Goal: Feedback & Contribution: Submit feedback/report problem

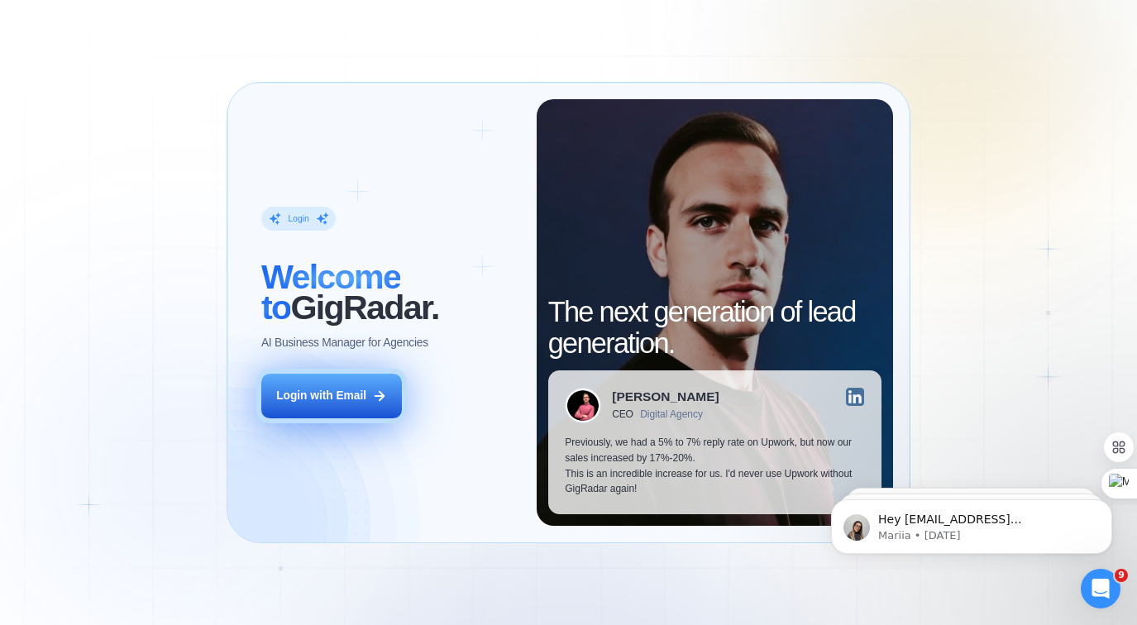
click at [329, 384] on button "Login with Email" at bounding box center [331, 396] width 141 height 44
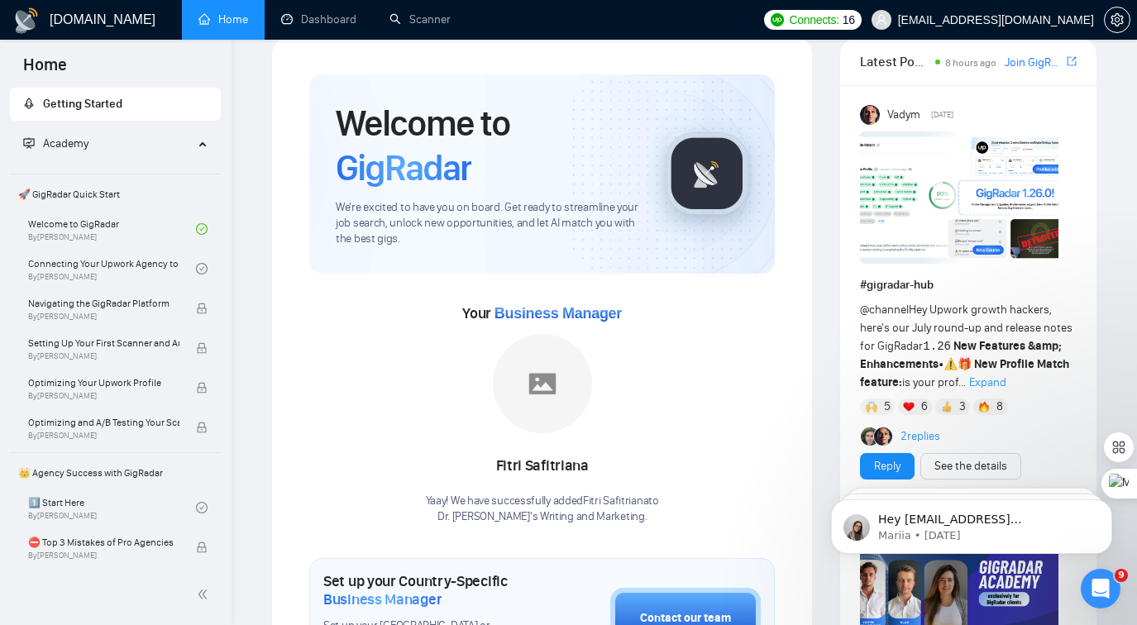
scroll to position [50, 0]
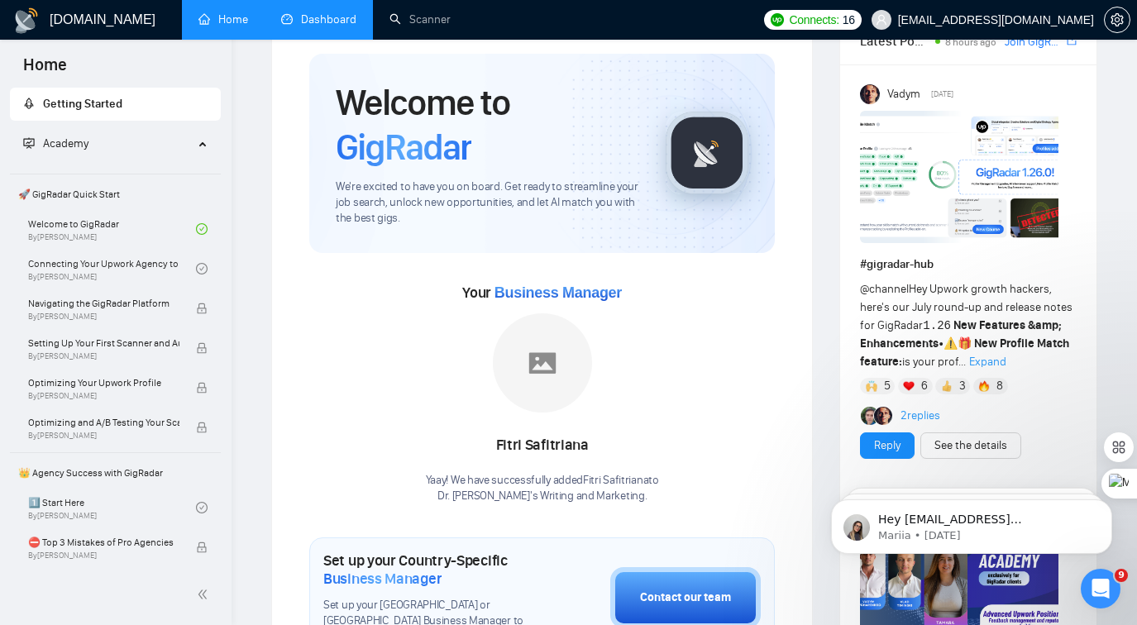
click at [316, 26] on link "Dashboard" at bounding box center [318, 19] width 75 height 14
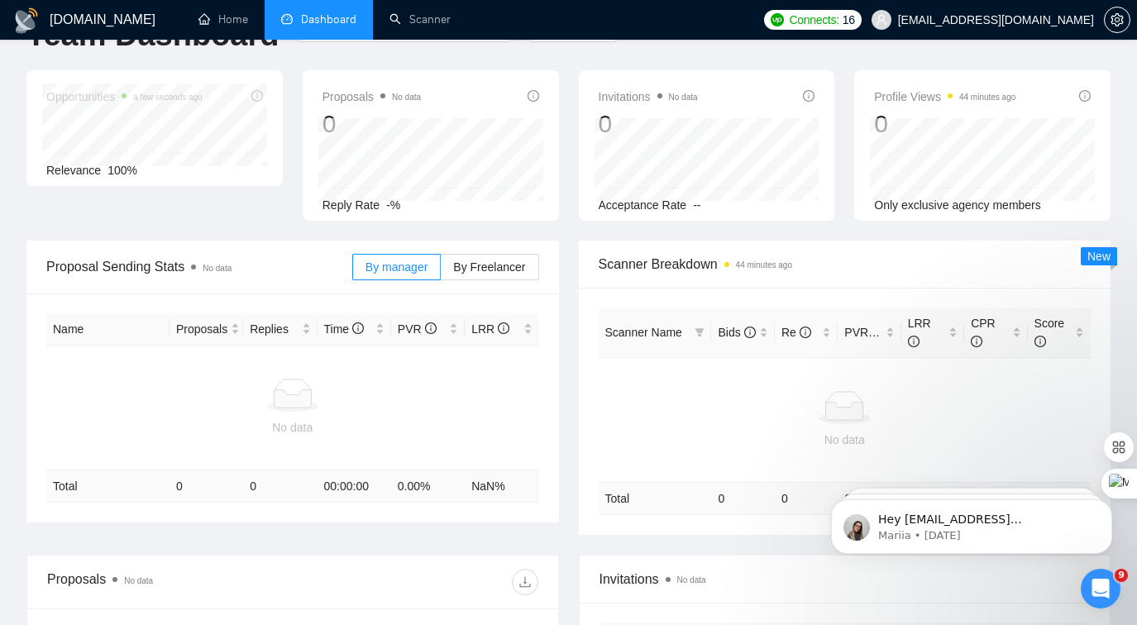
type input "2025-07-19"
type input "2025-08-18"
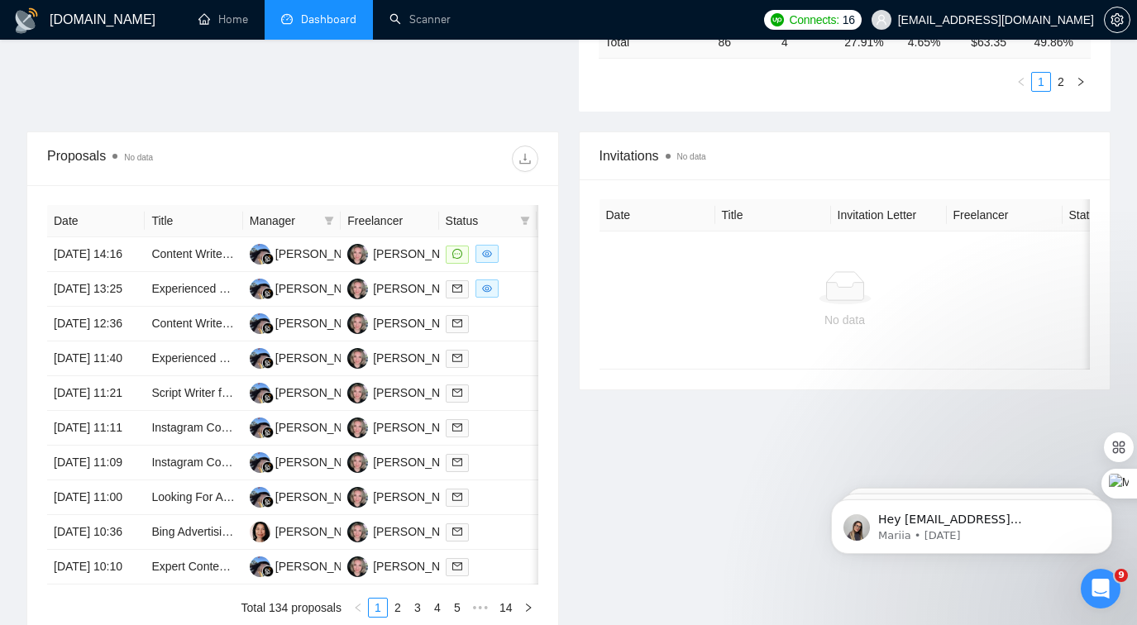
scroll to position [571, 0]
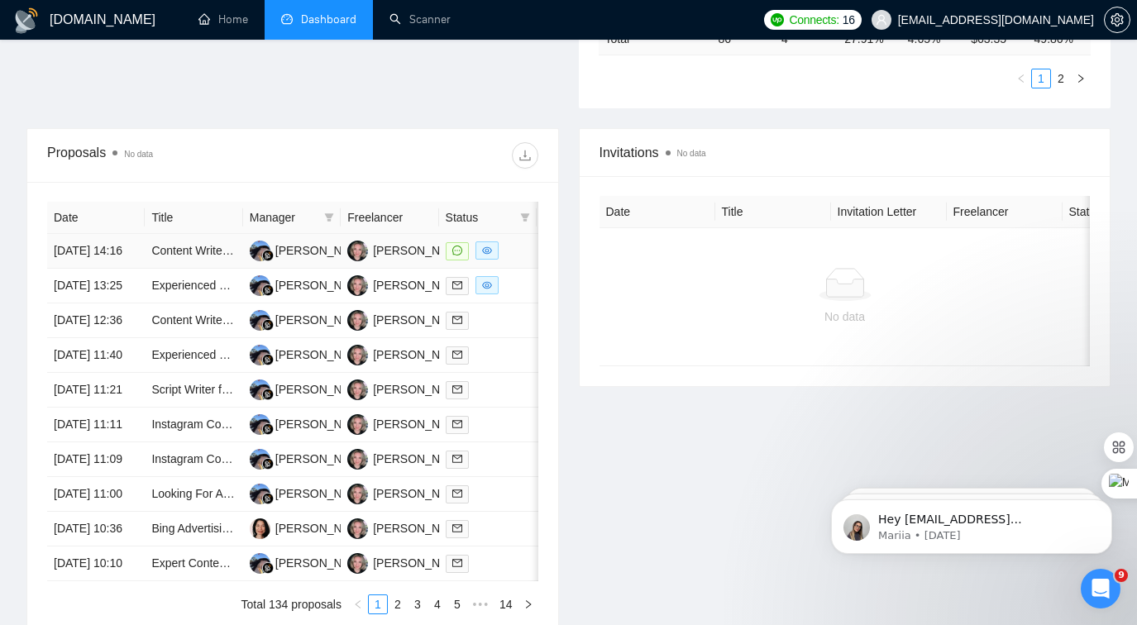
click at [510, 260] on div at bounding box center [488, 250] width 84 height 19
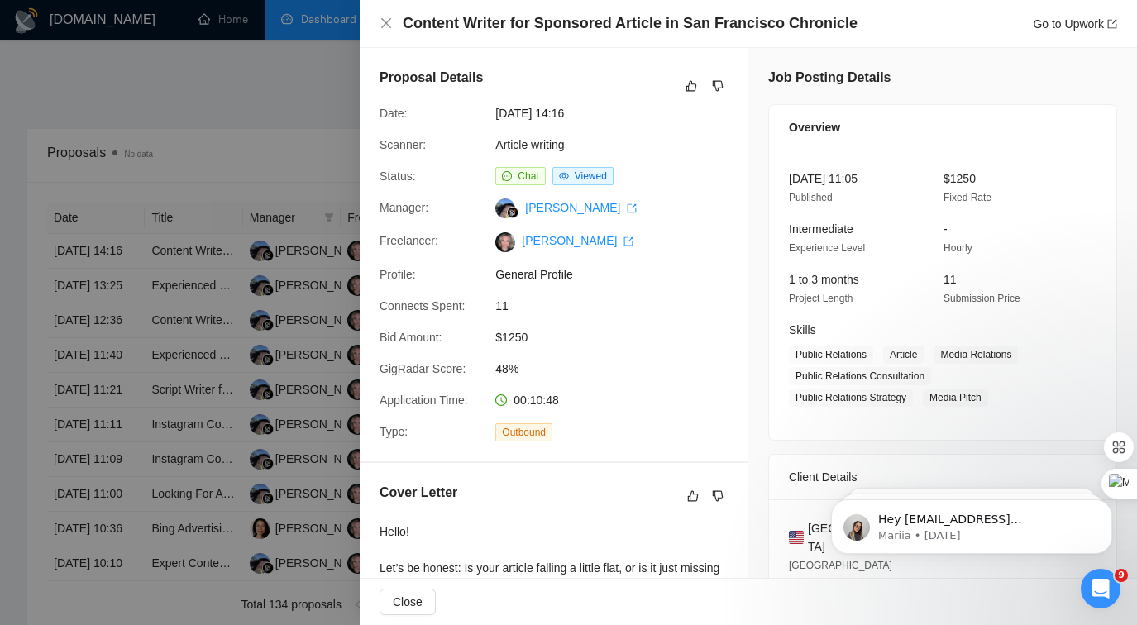
scroll to position [4, 0]
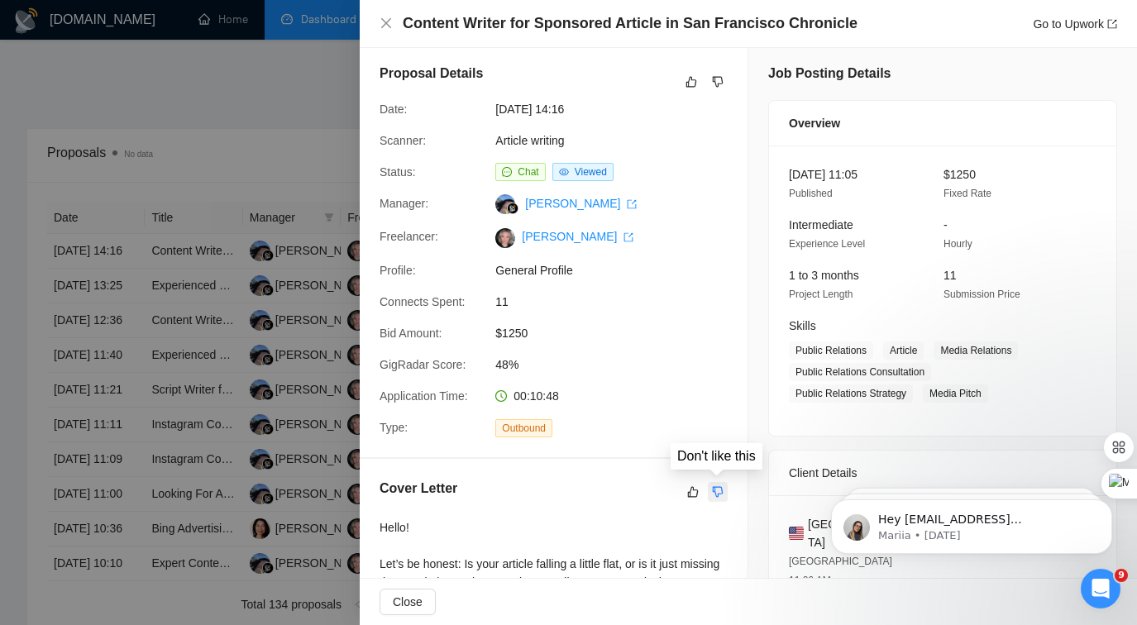
click at [710, 496] on button "button" at bounding box center [718, 492] width 20 height 20
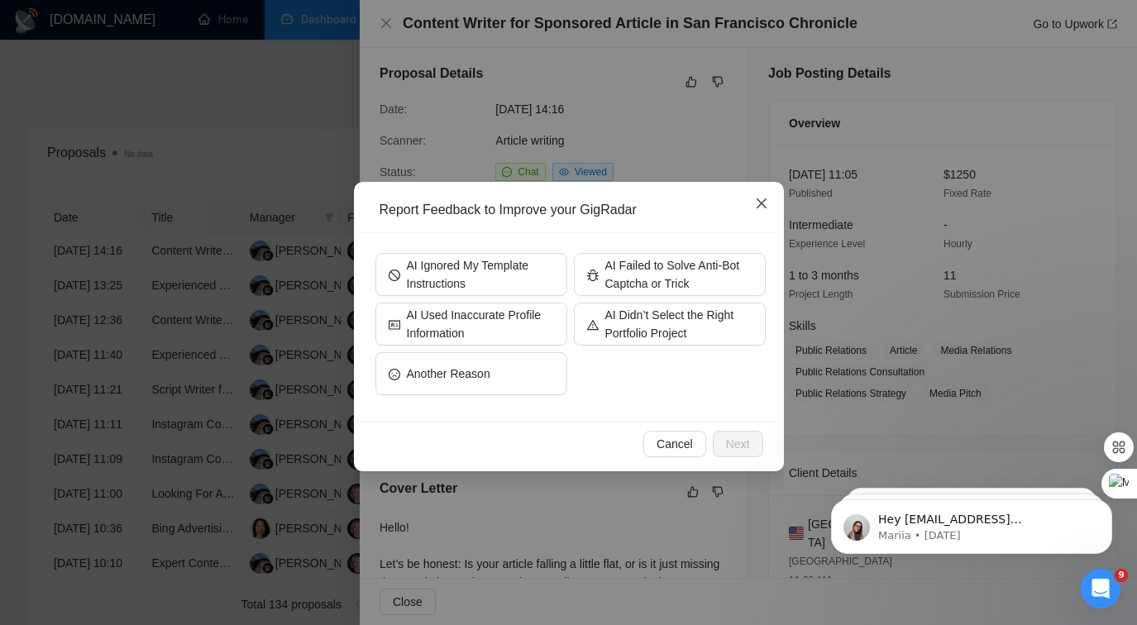
click at [759, 203] on icon "close" at bounding box center [761, 203] width 10 height 10
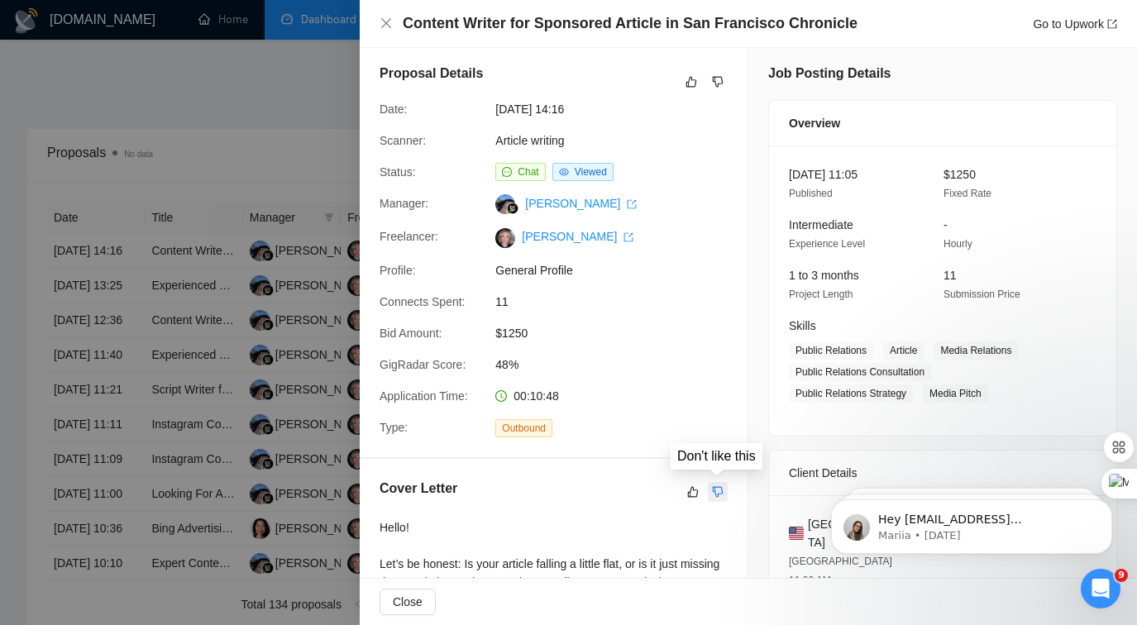
click at [718, 495] on icon "dislike" at bounding box center [718, 491] width 12 height 13
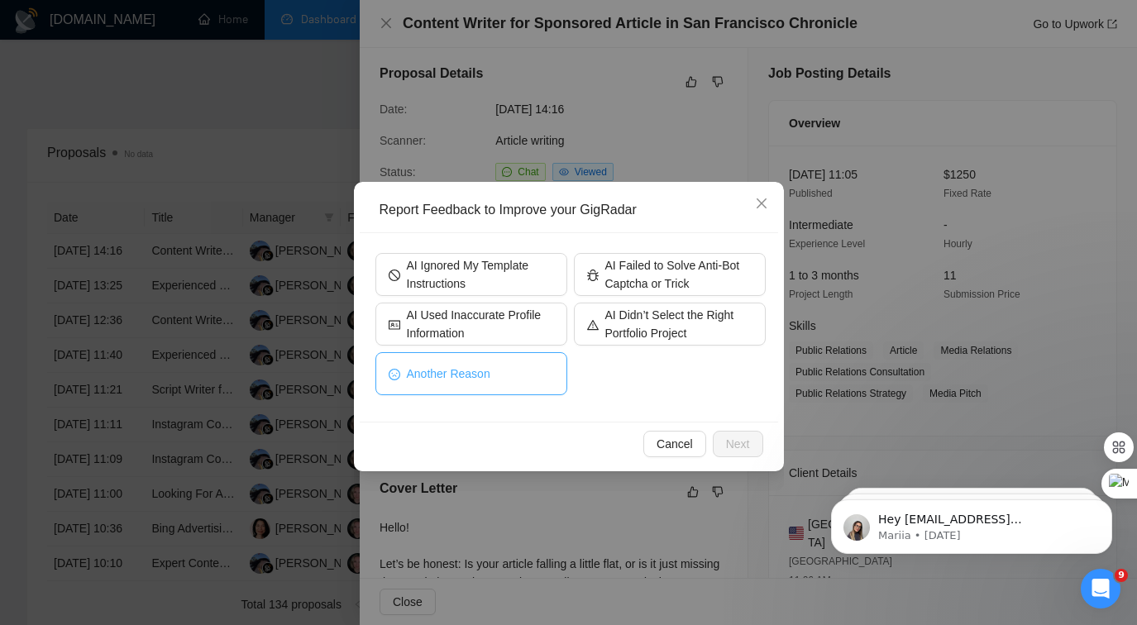
click at [528, 385] on button "Another Reason" at bounding box center [471, 373] width 192 height 43
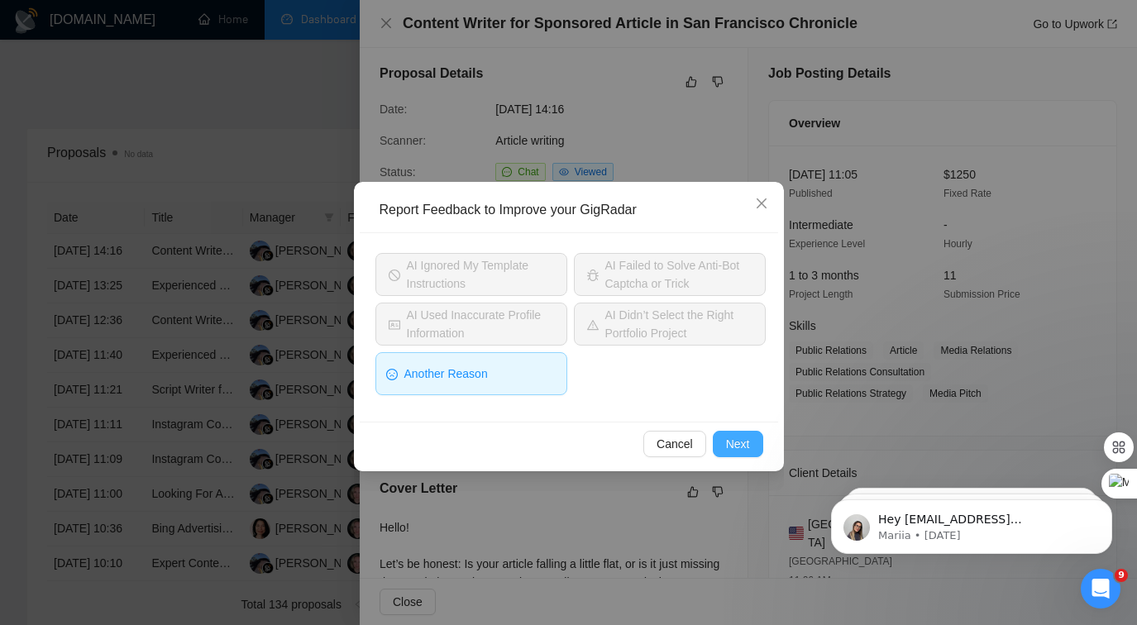
click at [747, 445] on span "Next" at bounding box center [738, 444] width 24 height 18
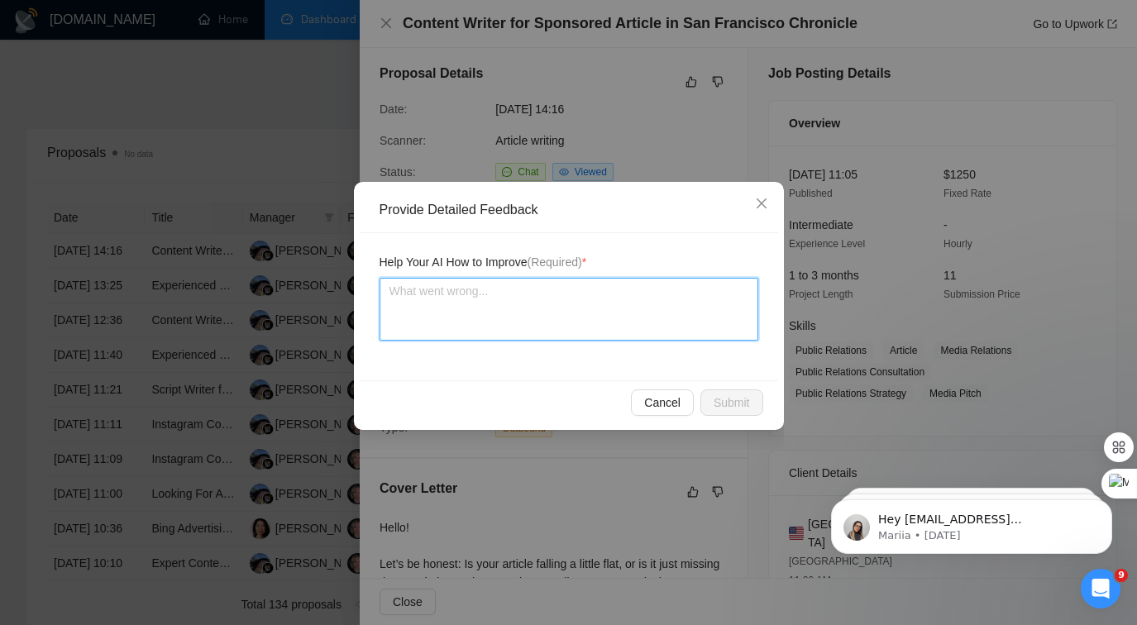
click at [560, 284] on textarea at bounding box center [568, 309] width 379 height 63
type textarea "N"
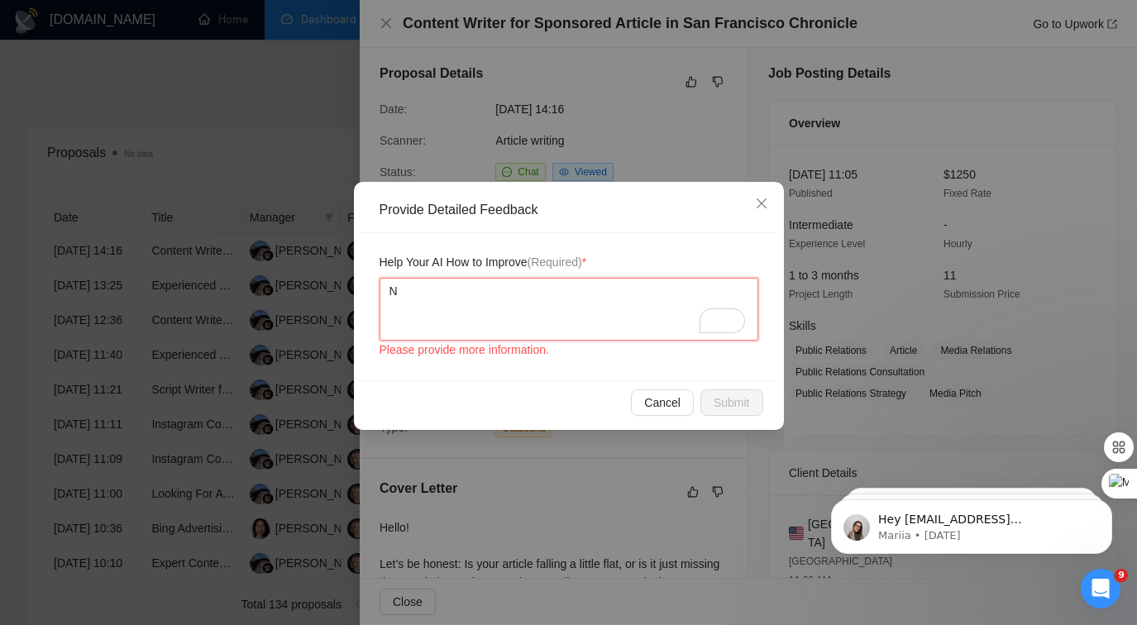
type textarea "No"
type textarea "Not"
type textarea "Not y"
type textarea "Not yo"
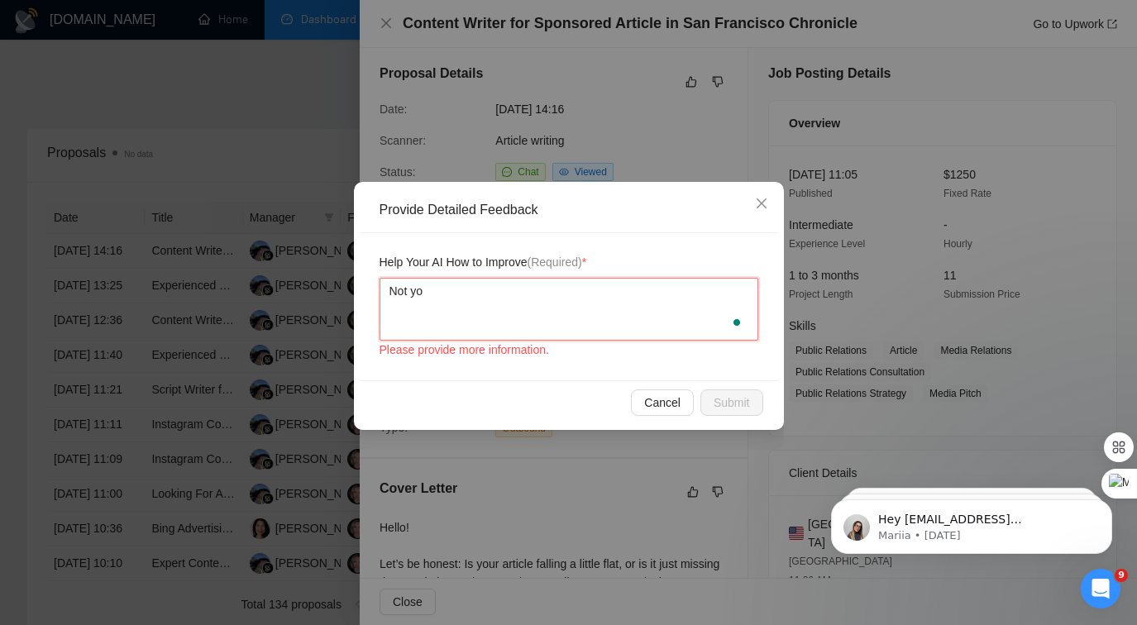
type textarea "Not you"
type textarea "Not your"
type textarea "Not your f"
type textarea "Not your fa"
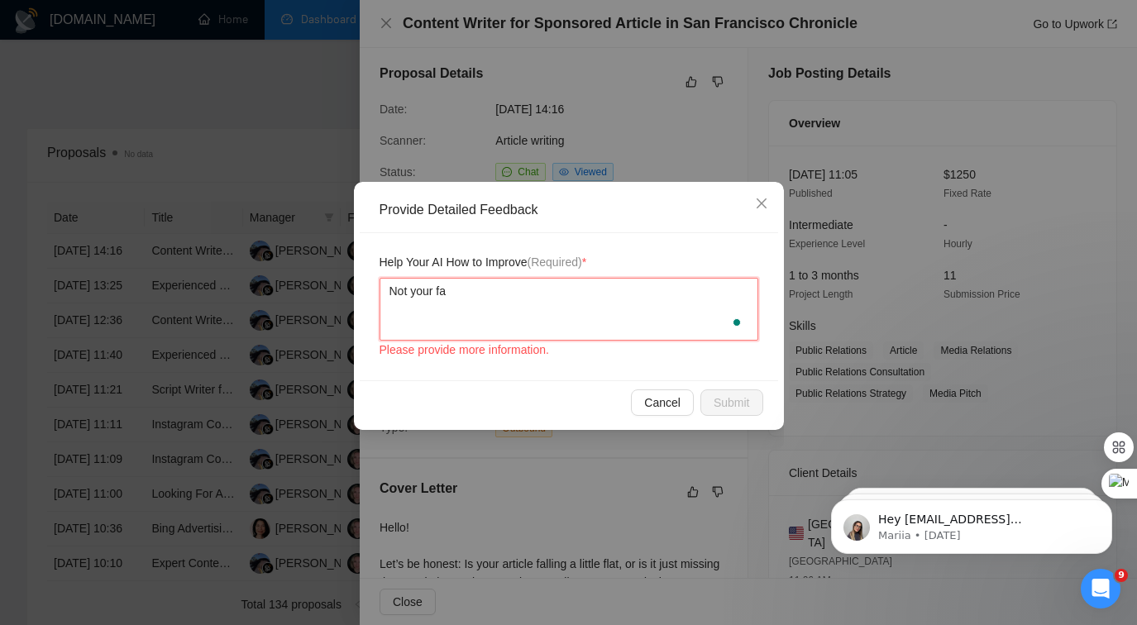
type textarea "Not your fau"
type textarea "Not your faul"
type textarea "Not your fault"
type textarea "Not your fault,"
type textarea "Not your fault, b"
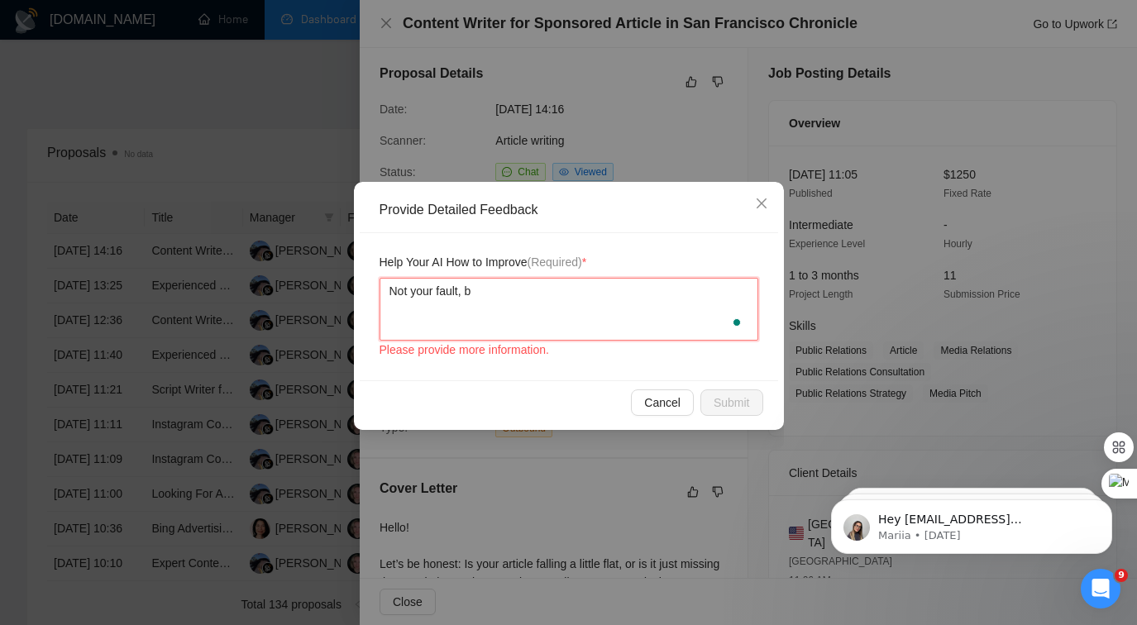
type textarea "Not your fault, bu"
type textarea "Not your fault, but"
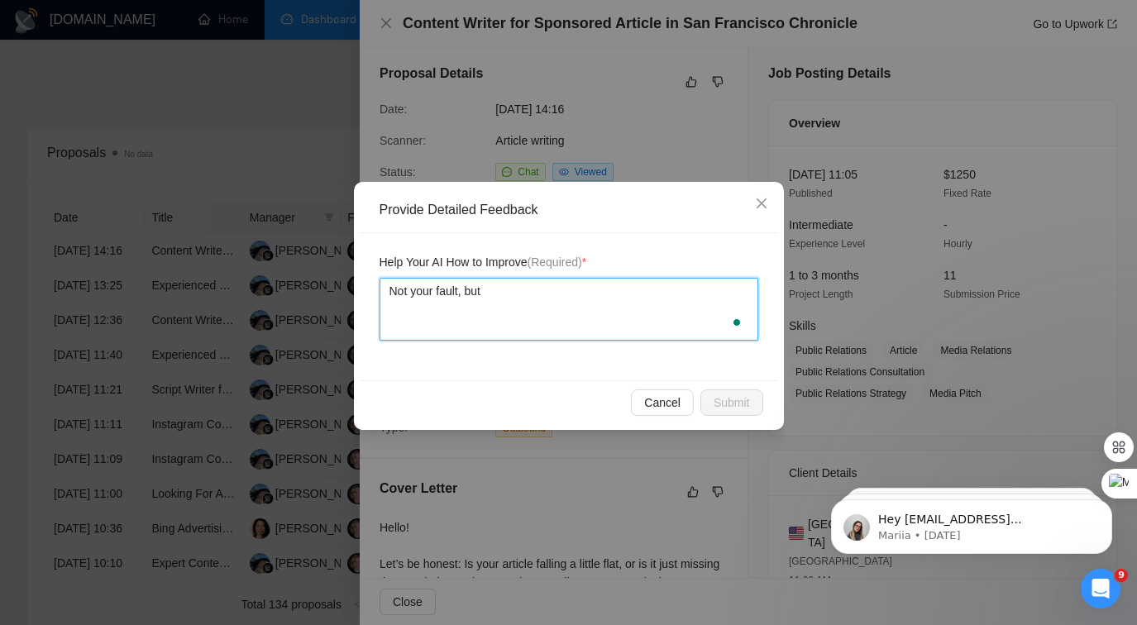
type textarea "Not your fault, but t"
type textarea "Not your fault, but th"
type textarea "Not your fault, but the"
type textarea "Not your fault, but the p"
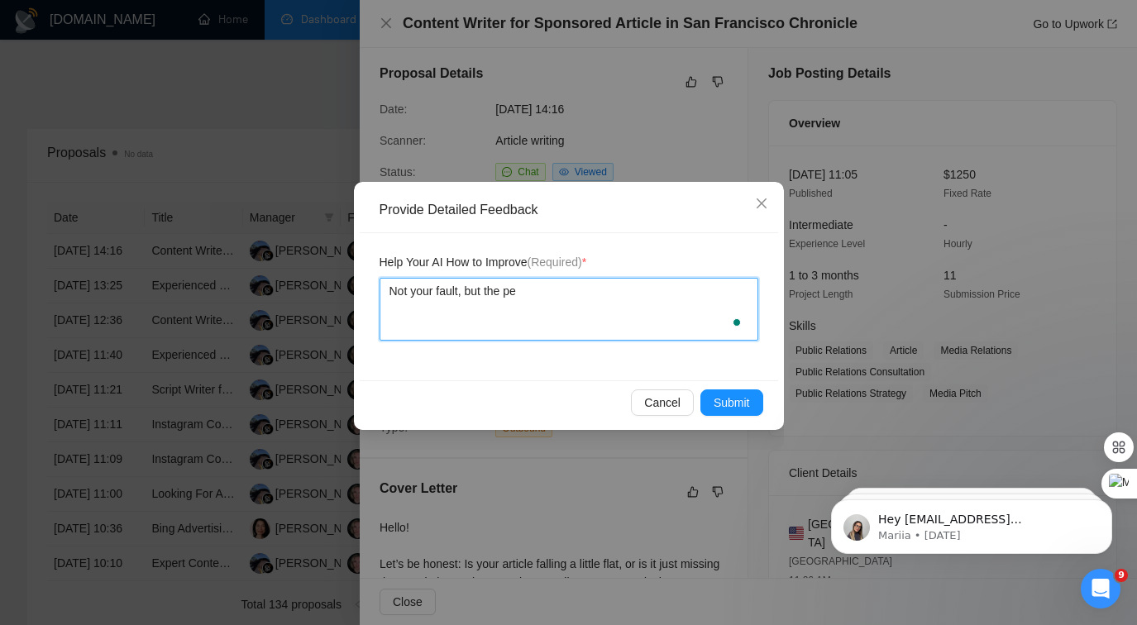
type textarea "Not your fault, but the per"
type textarea "Not your fault, but the pers"
type textarea "Not your fault, but the perso"
type textarea "Not your fault, but the person"
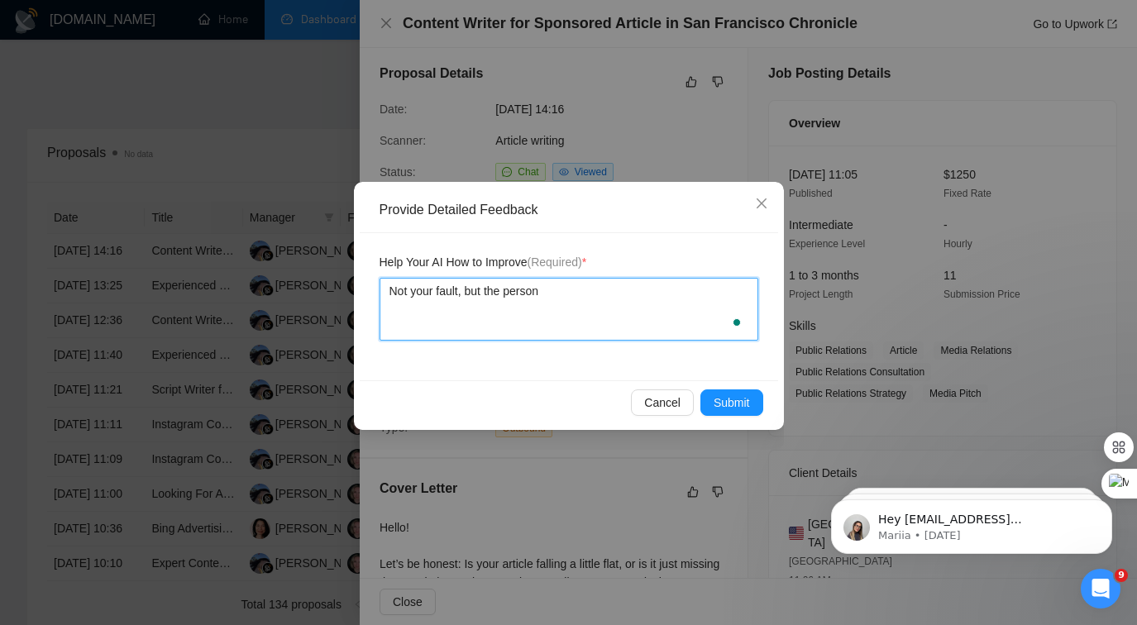
type textarea "Not your fault, but the person w"
type textarea "Not your fault, but the person wa"
type textarea "Not your fault, but the person was"
type textarea "Not your fault, but the person was s"
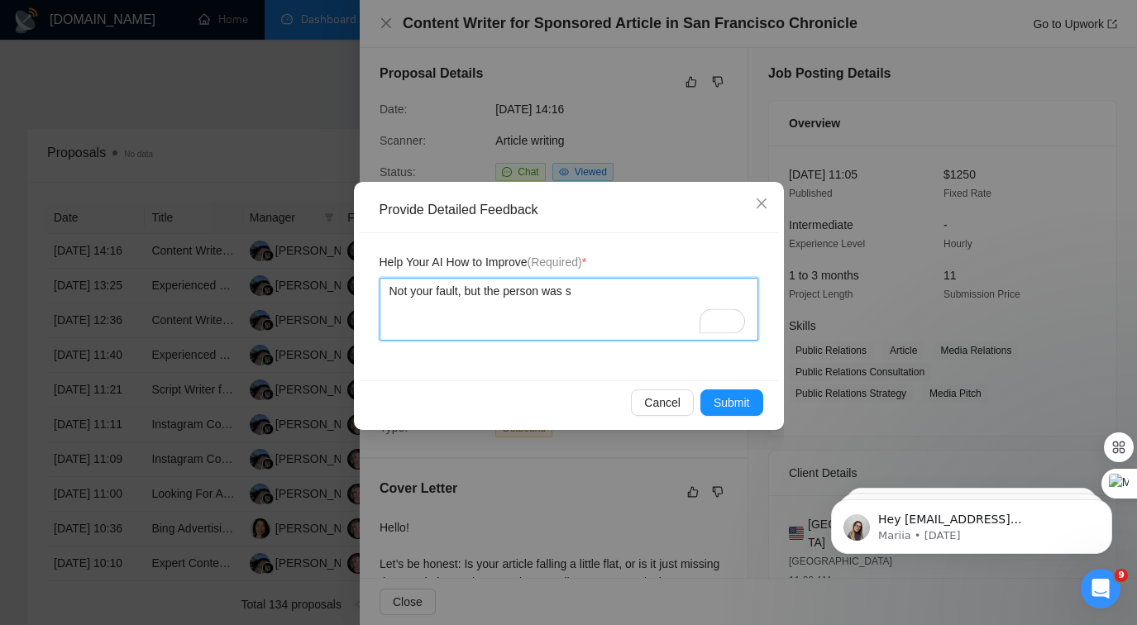
type textarea "Not your fault, but the person was su"
type textarea "Not your fault, but the person was sus"
type textarea "Not your fault, but the person was susp"
type textarea "Not your fault, but the person was suspe"
type textarea "Not your fault, but the person was suspen"
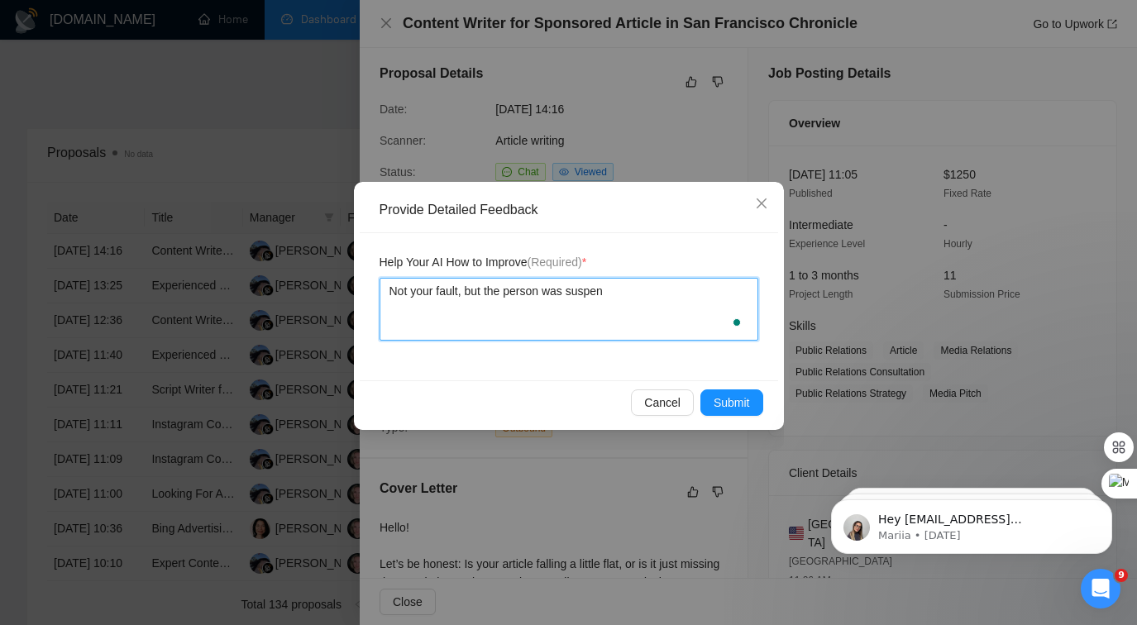
type textarea "Not your fault, but the person was suspend"
type textarea "Not your fault, but the person was suspended"
type textarea "Not your fault, but the person was suspended f"
type textarea "Not your fault, but the person was suspended fr"
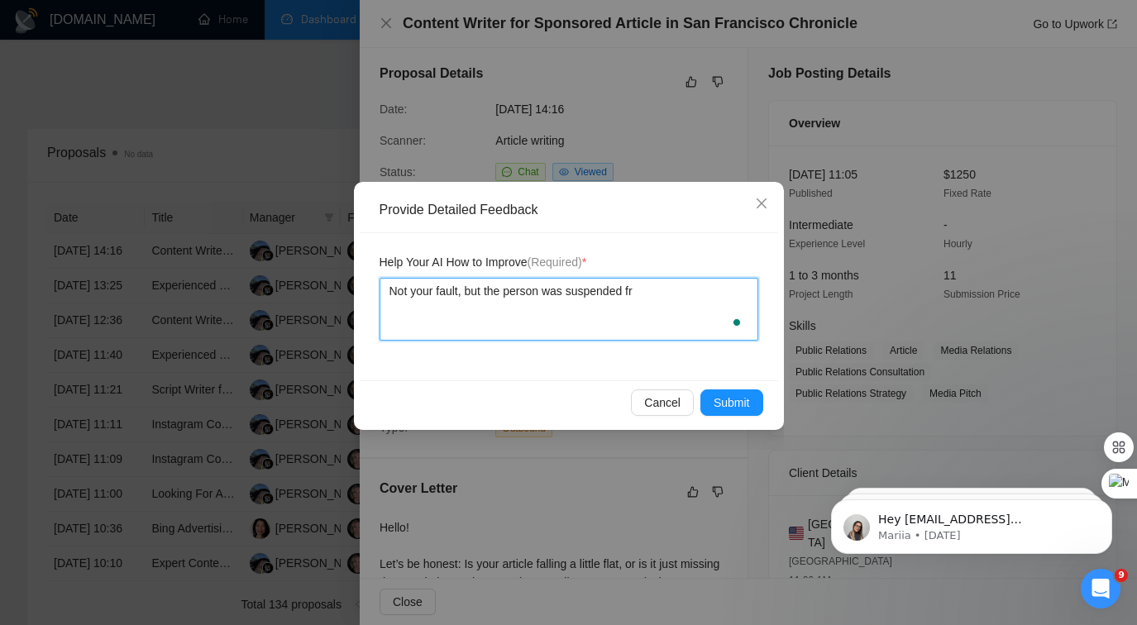
type textarea "Not your fault, but the person was suspended fro"
type textarea "Not your fault, but the person was suspended from"
type textarea "Not your fault, but the person was suspended from t"
type textarea "Not your fault, but the person was suspended from th"
type textarea "Not your fault, but the person was suspended from the"
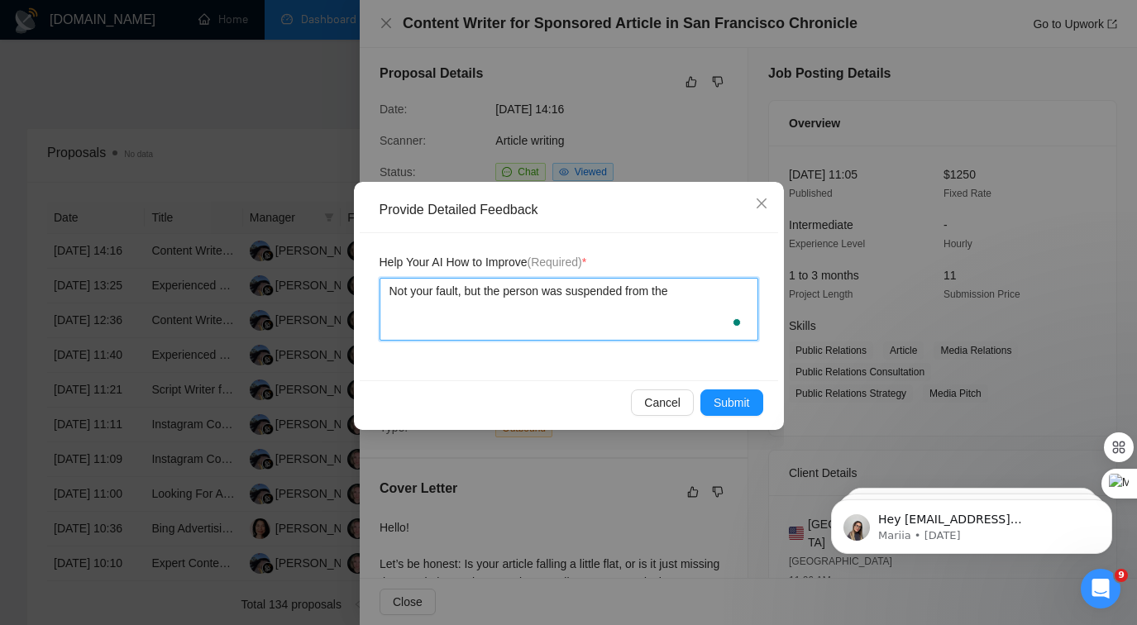
type textarea "Not your fault, but the person was suspended from the"
type textarea "Not your fault, but the person was suspended from the v"
type textarea "Not your fault, but the person was suspended from the"
type textarea "Not your fault, but the person was suspended from the c"
type textarea "Not your fault, but the person was suspended from the co"
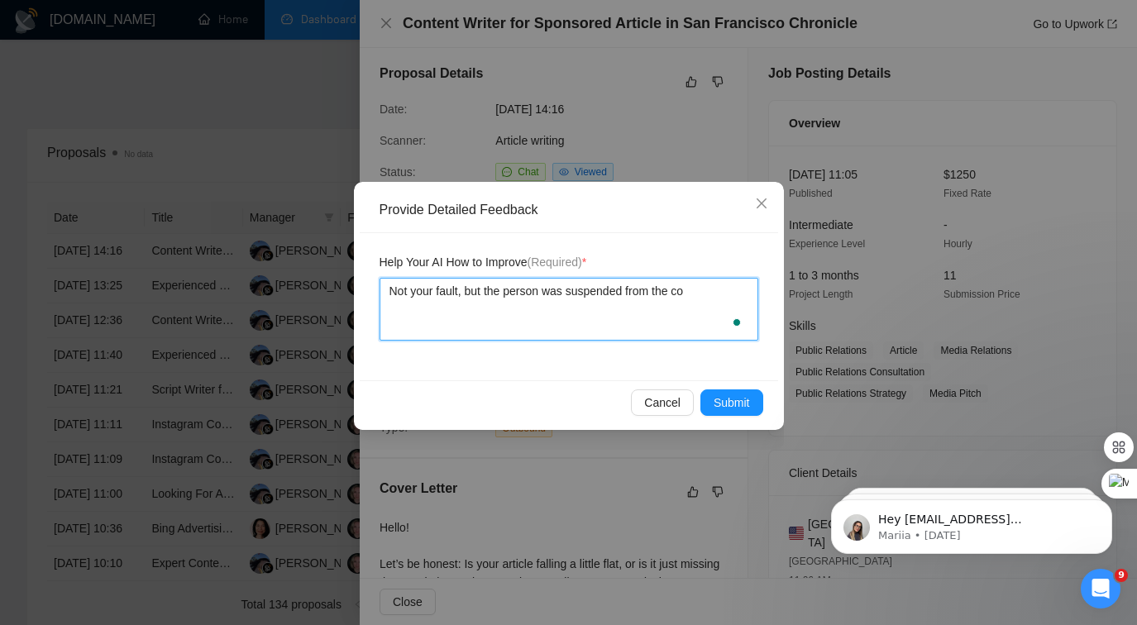
type textarea "Not your fault, but the person was suspended from the con"
type textarea "Not your fault, but the person was suspended from the conv"
type textarea "Not your fault, but the person was suspended from the conve"
type textarea "Not your fault, but the person was suspended from the conver"
type textarea "Not your fault, but the person was suspended from the convers"
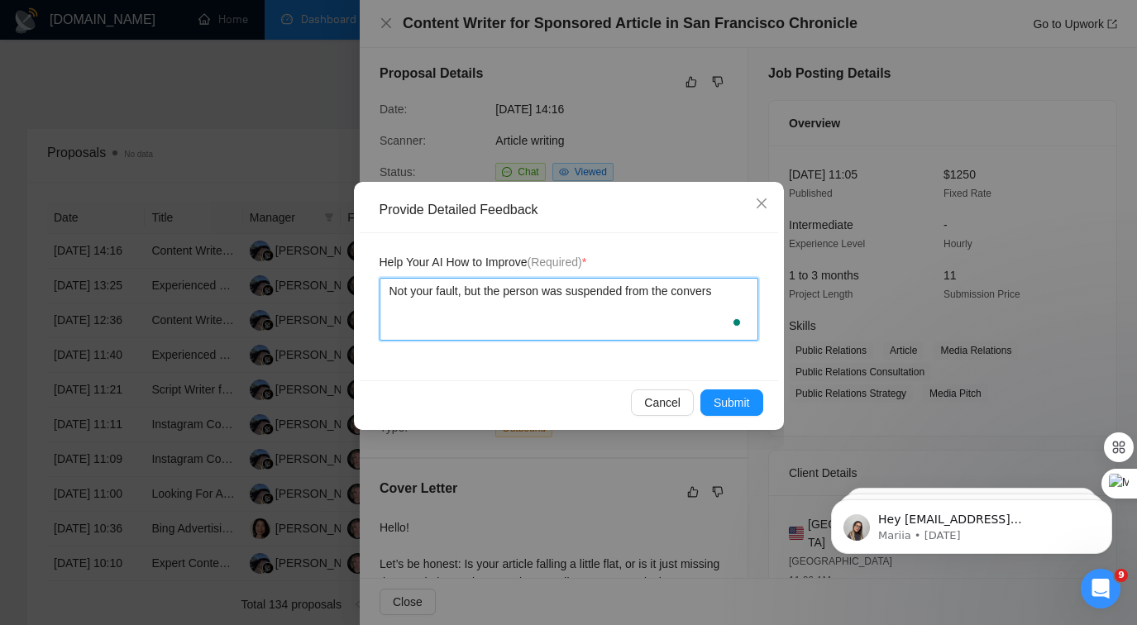
type textarea "Not your fault, but the person was suspended from the conversa"
type textarea "Not your fault, but the person was suspended from the conversat"
type textarea "Not your fault, but the person was suspended from the conversati"
type textarea "Not your fault, but the person was suspended from the conversatio"
type textarea "Not your fault, but the person was suspended from the conversation"
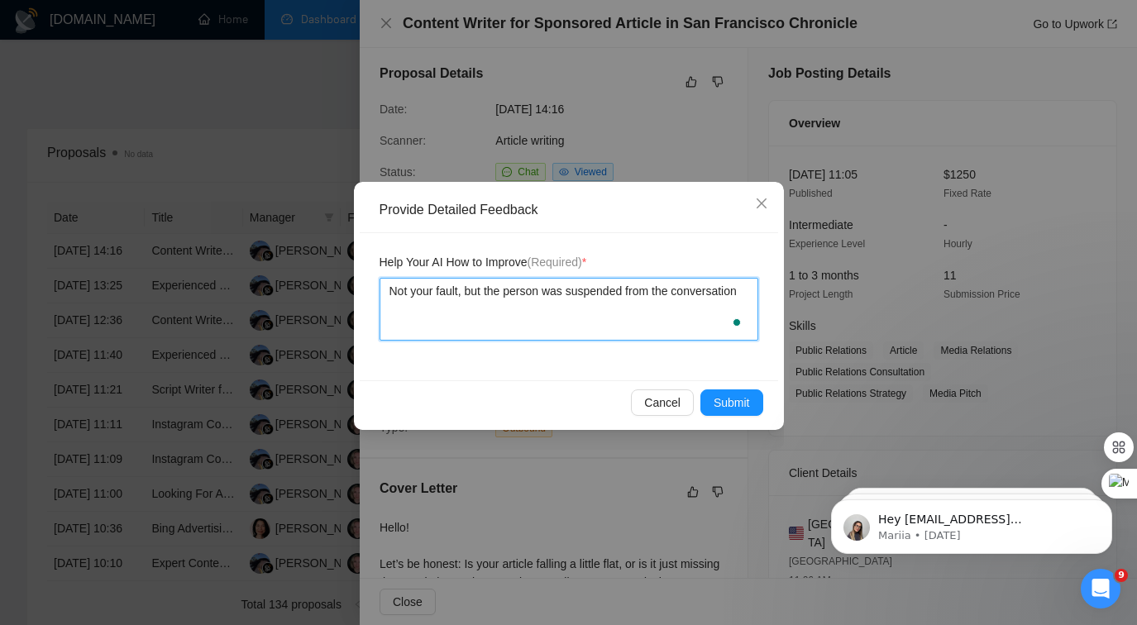
type textarea "Not your fault, but the person was suspended from the conversation,"
type textarea "Not your fault, but the person was suspended from the conversation, s"
type textarea "Not your fault, but the person was suspended from the conversation, so"
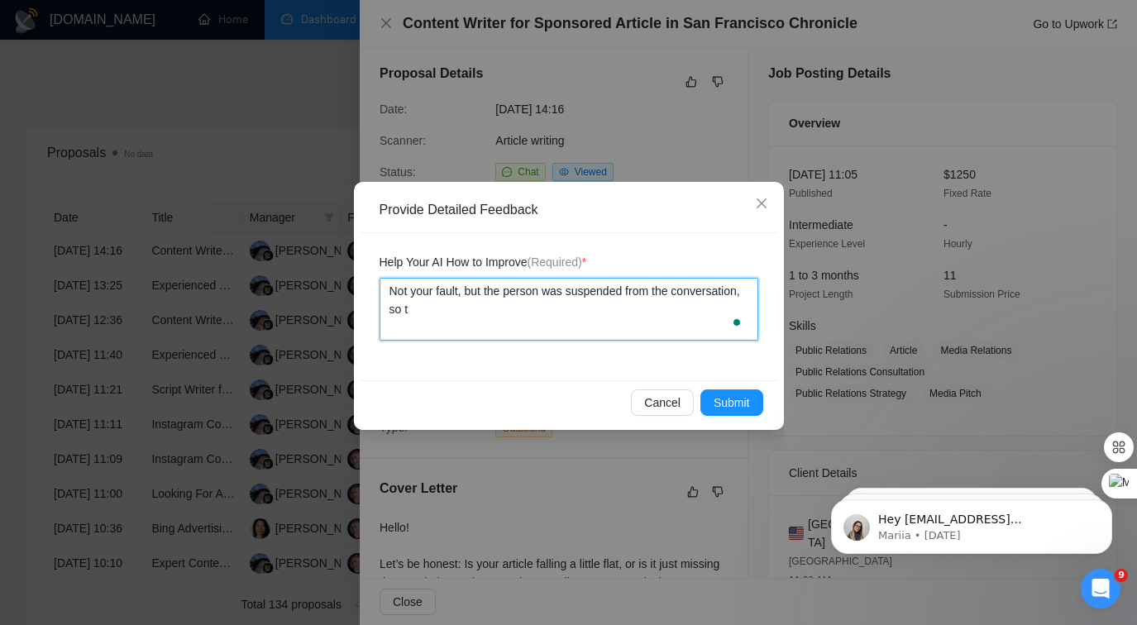
type textarea "Not your fault, but the person was suspended from the conversation, so th"
type textarea "Not your fault, but the person was suspended from the conversation, so they"
type textarea "Not your fault, but the person was suspended from the conversation, so they w"
type textarea "Not your fault, but the person was suspended from the conversation, so they we"
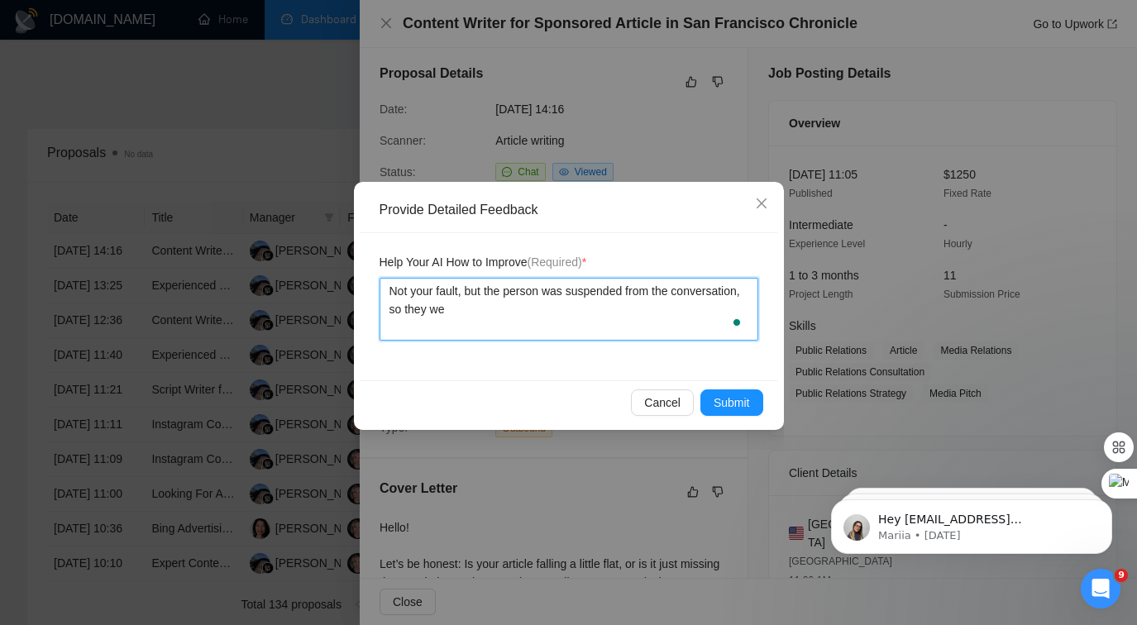
type textarea "Not your fault, but the person was suspended from the conversation, so they wer"
type textarea "Not your fault, but the person was suspended from the conversation, so they were"
type textarea "Not your fault, but the person was suspended from the conversation, so they wer…"
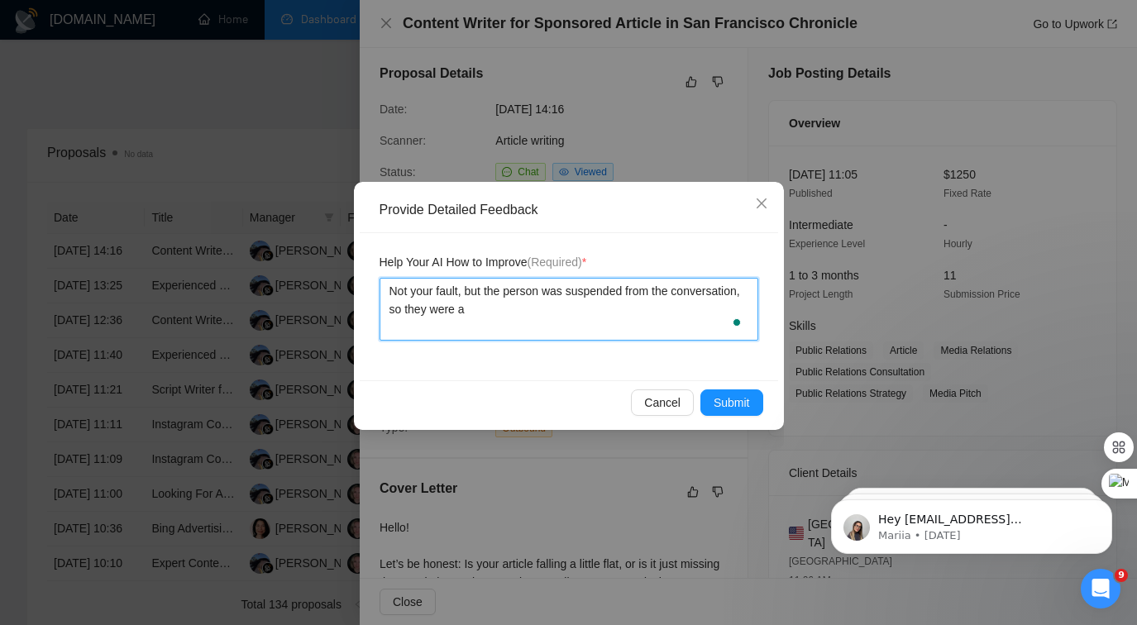
type textarea "Not your fault, but the person was suspended from the conversation, so they wer…"
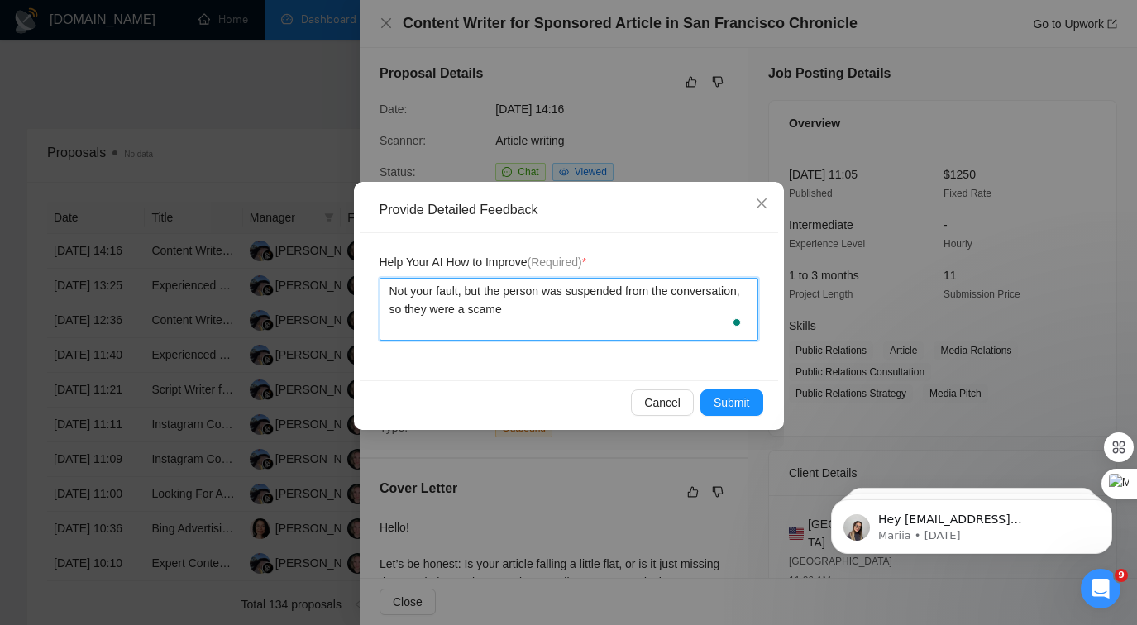
type textarea "Not your fault, but the person was suspended from the conversation, so they wer…"
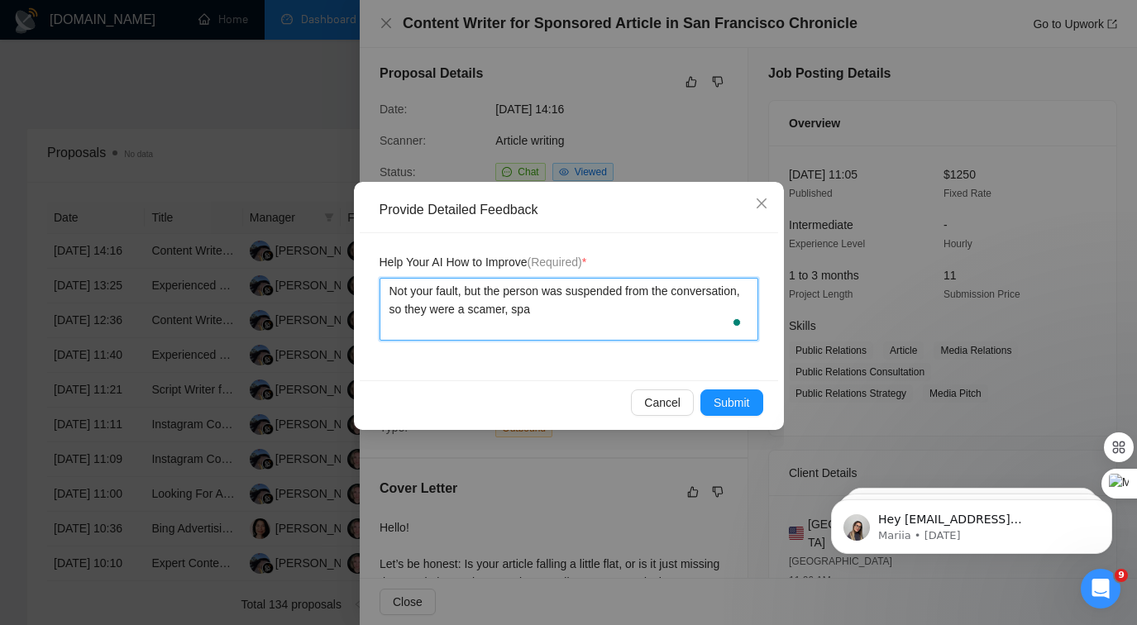
type textarea "Not your fault, but the person was suspended from the conversation, so they wer…"
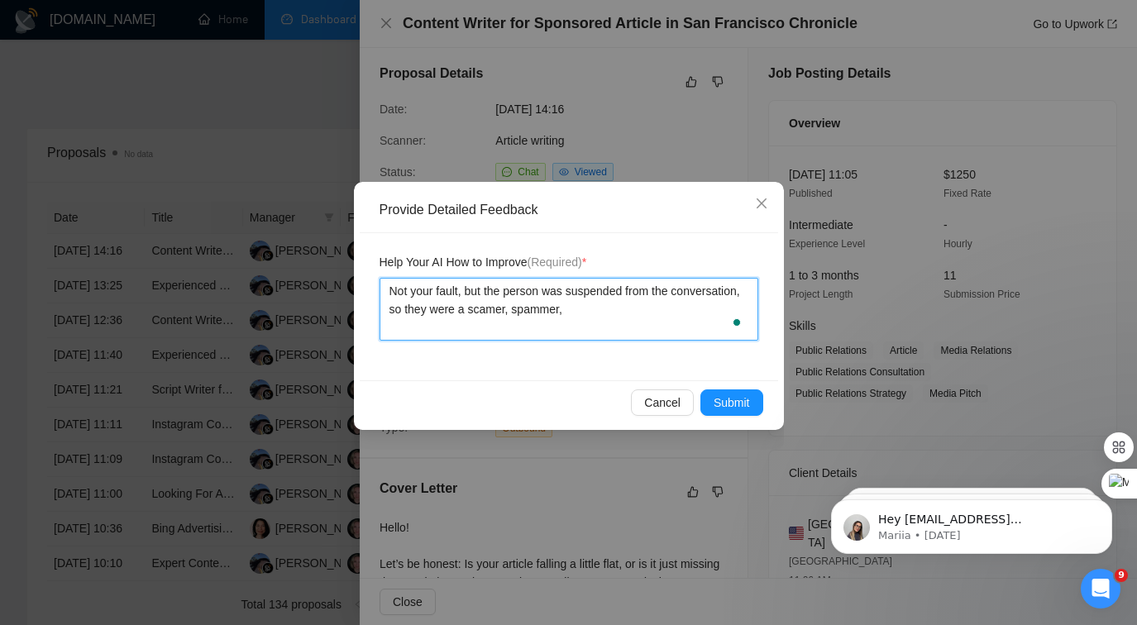
type textarea "Not your fault, but the person was suspended from the conversation, so they wer…"
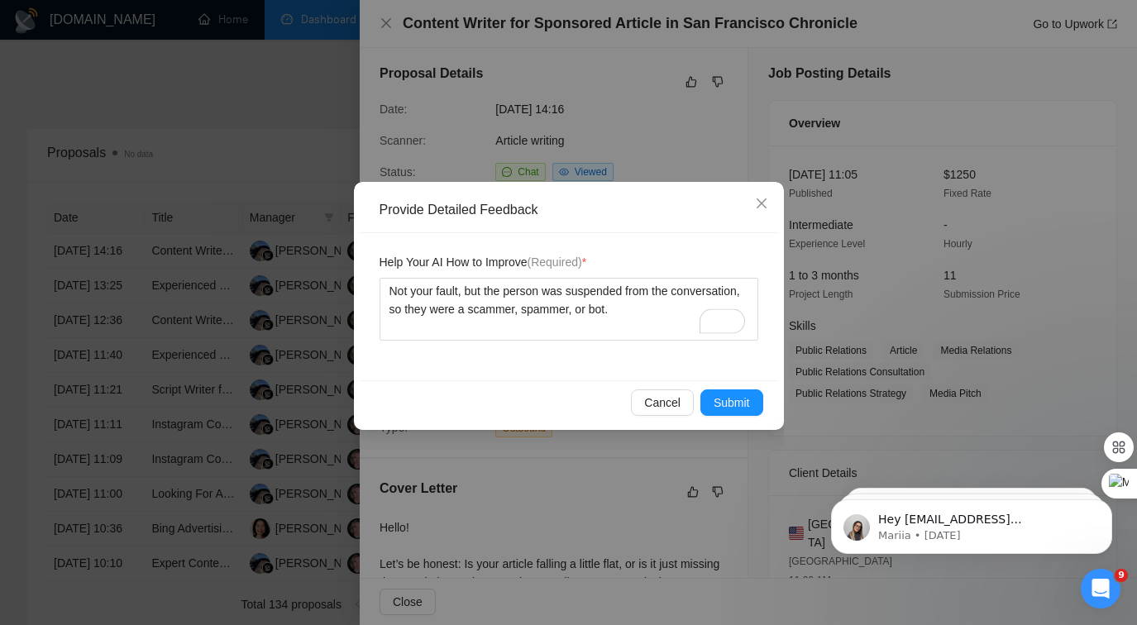
click at [741, 373] on div "Help Your AI How to Improve (Required) * Not your fault, but the person was sus…" at bounding box center [569, 306] width 418 height 147
click at [741, 383] on div "Cancel Submit" at bounding box center [569, 402] width 418 height 44
click at [740, 390] on button "Submit" at bounding box center [731, 402] width 63 height 26
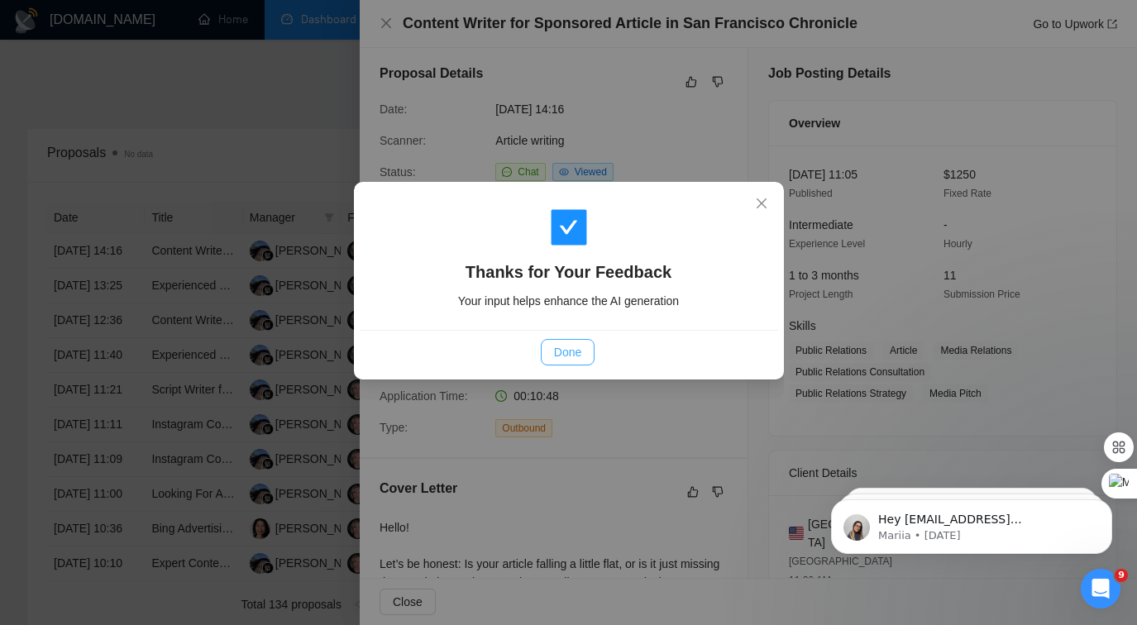
click at [567, 349] on span "Done" at bounding box center [567, 352] width 27 height 18
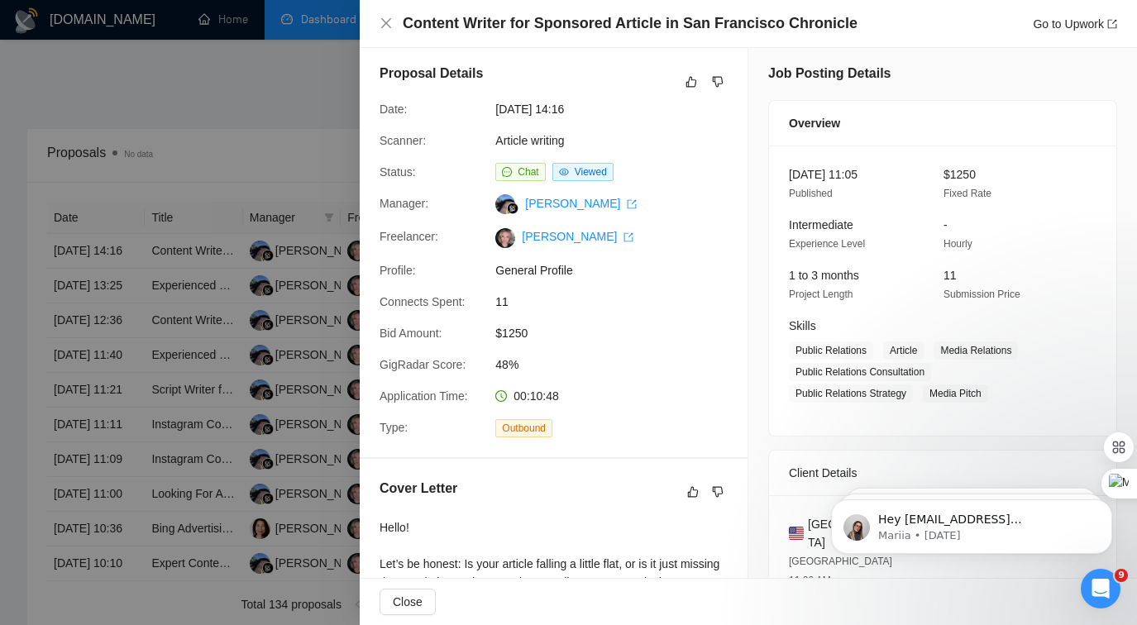
click at [212, 308] on div at bounding box center [568, 312] width 1137 height 625
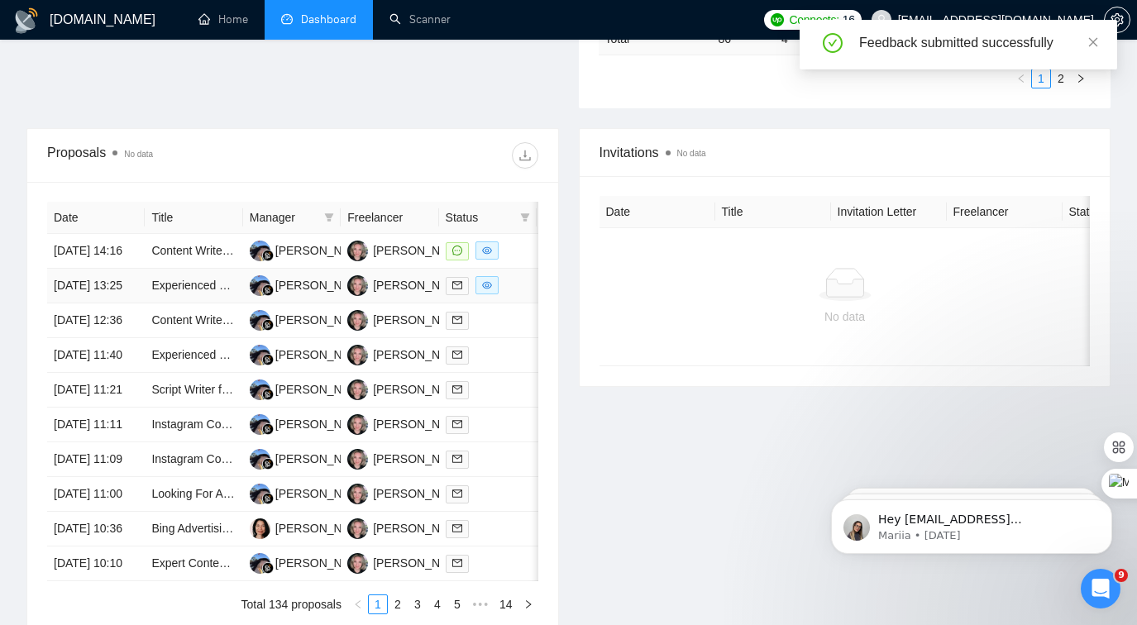
click at [515, 295] on div at bounding box center [488, 285] width 84 height 19
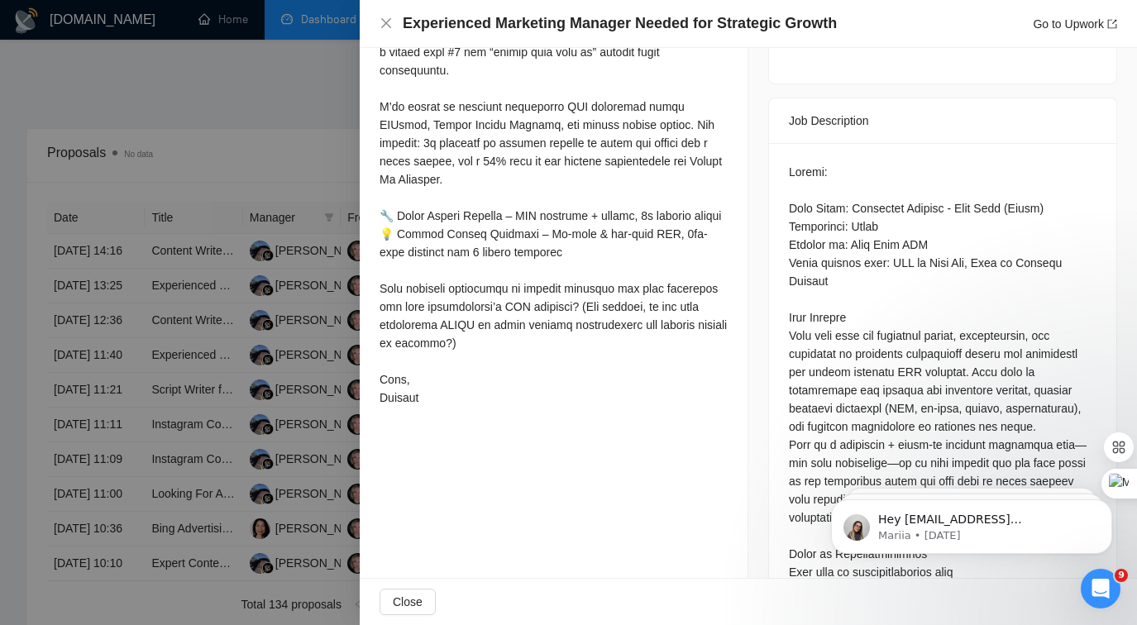
scroll to position [0, 0]
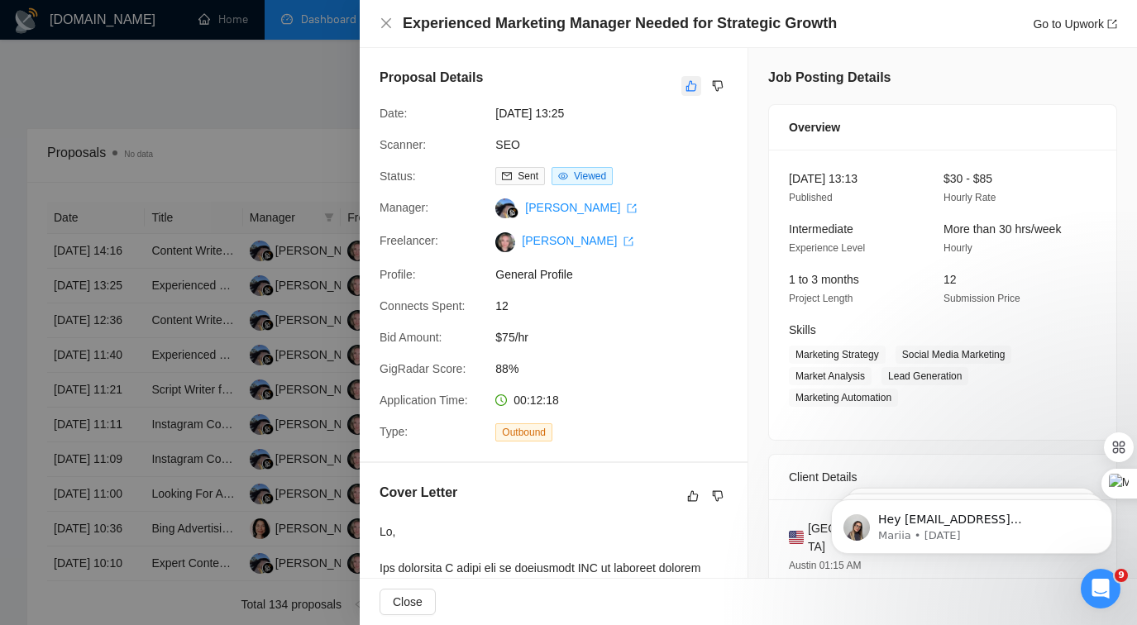
click at [695, 82] on icon "like" at bounding box center [691, 85] width 12 height 13
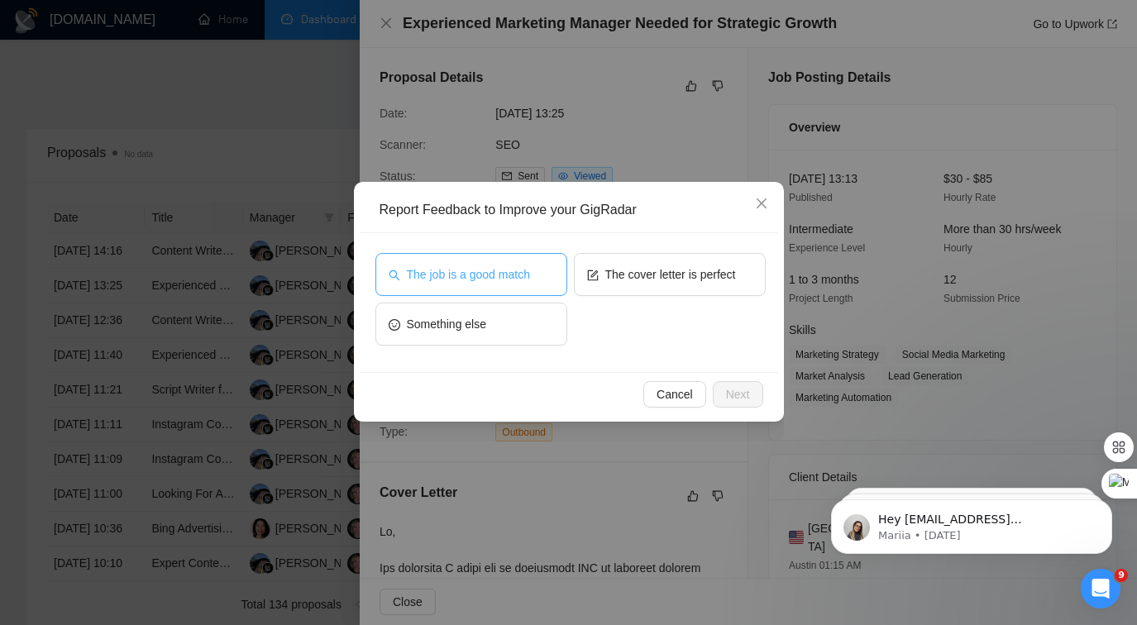
click at [496, 284] on button "The job is a good match" at bounding box center [471, 274] width 192 height 43
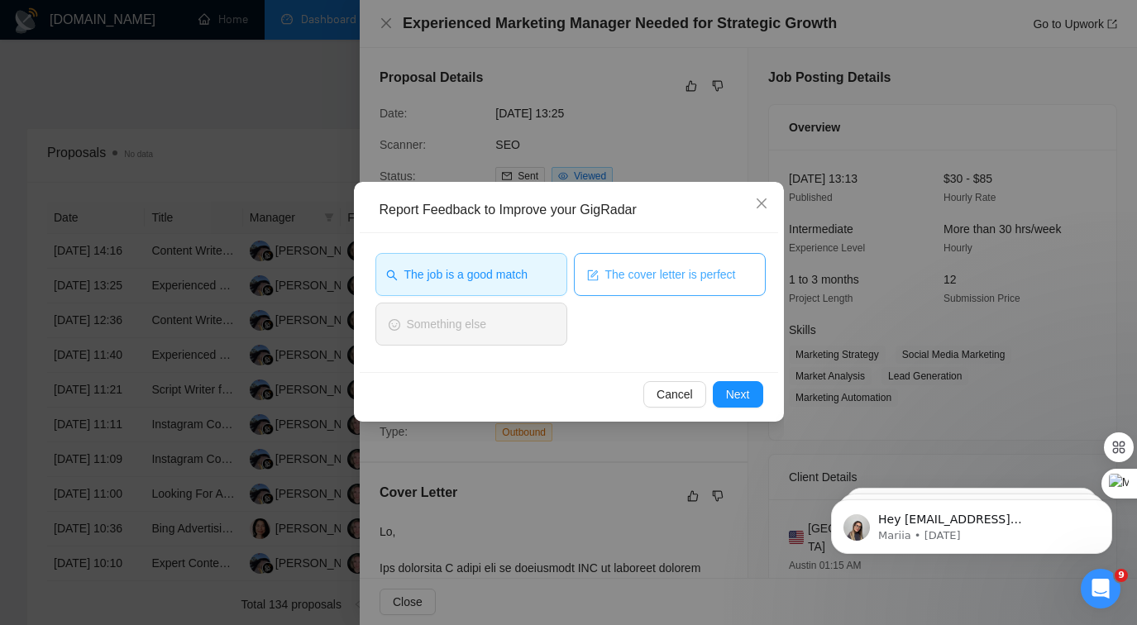
click at [616, 284] on button "The cover letter is perfect" at bounding box center [670, 274] width 192 height 43
click at [747, 394] on span "Next" at bounding box center [738, 394] width 24 height 18
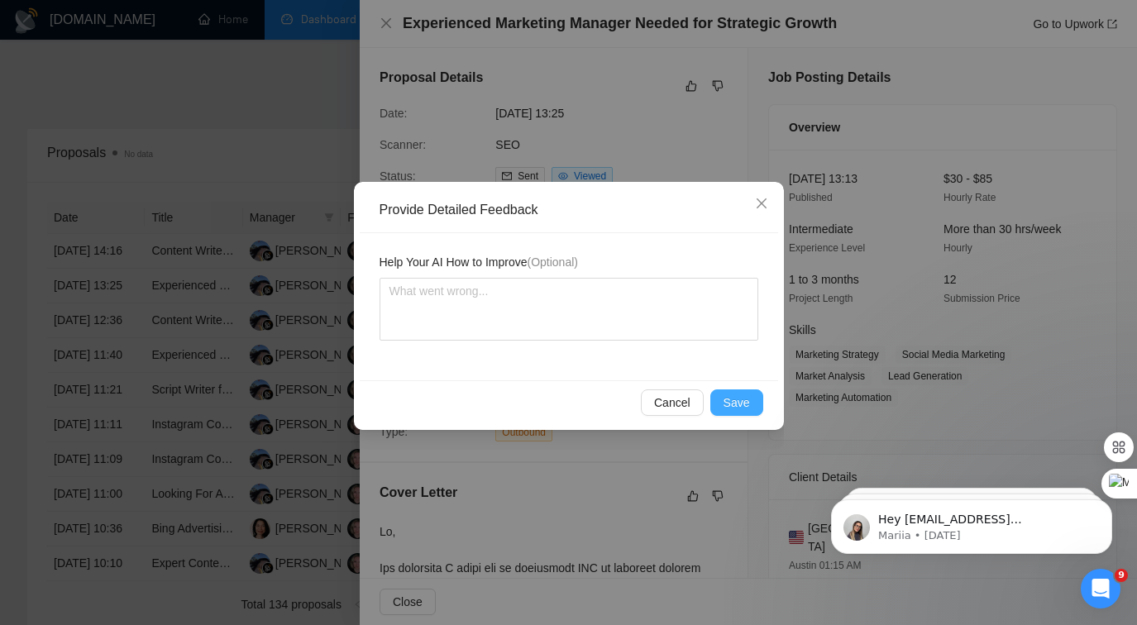
click at [747, 394] on span "Save" at bounding box center [736, 403] width 26 height 18
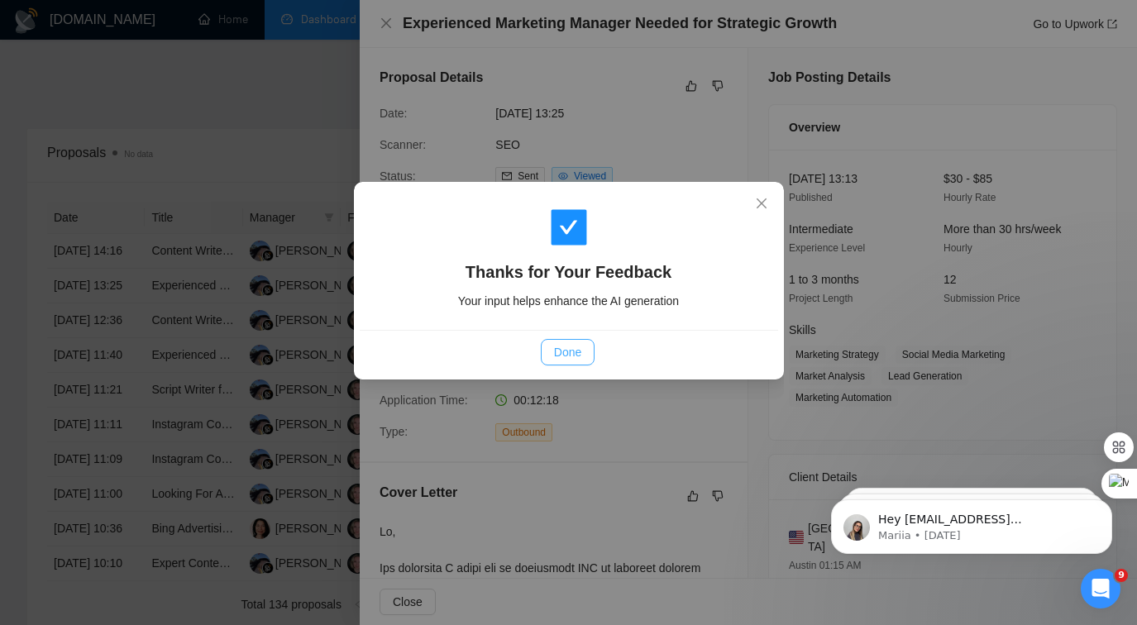
click at [587, 339] on button "Done" at bounding box center [568, 352] width 54 height 26
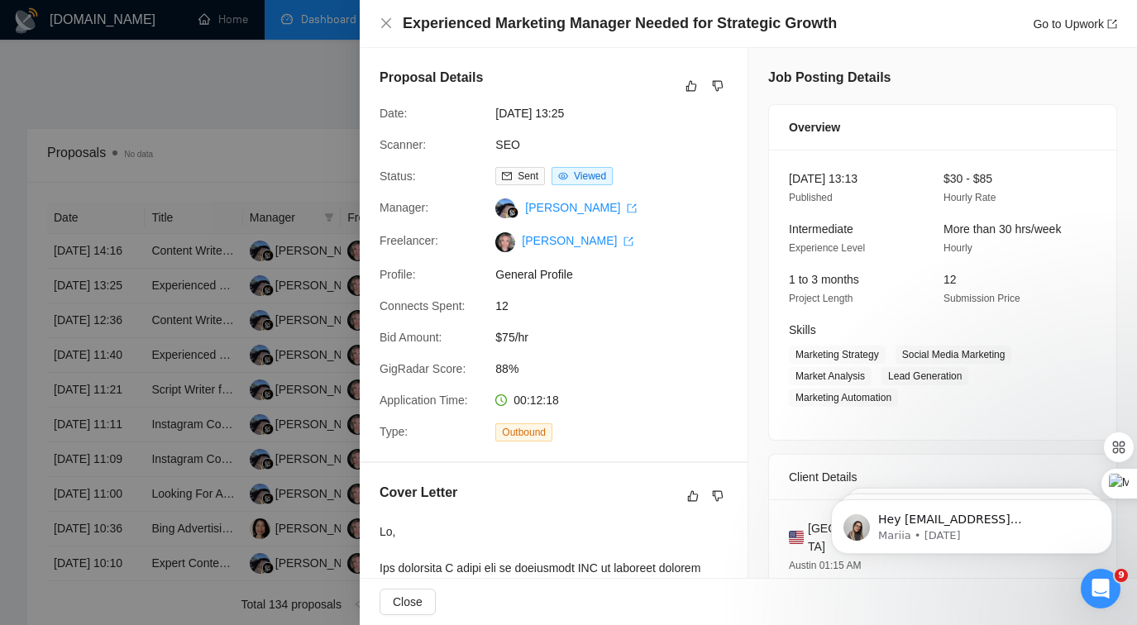
click at [252, 329] on div at bounding box center [568, 312] width 1137 height 625
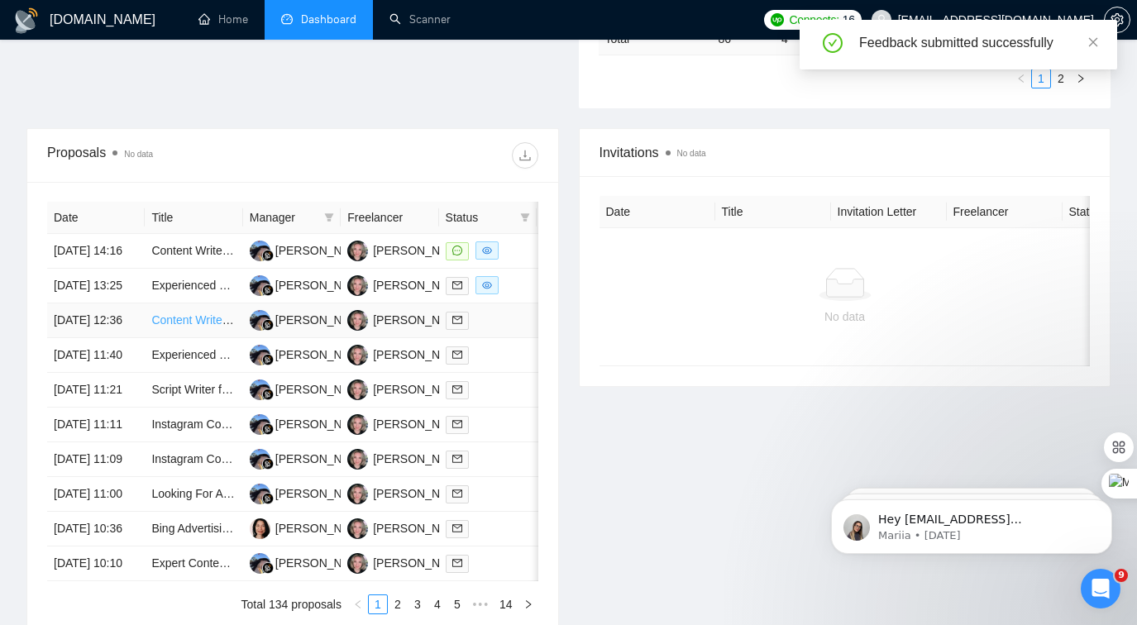
click at [206, 327] on link "Content Writer for Hospitality Blogs" at bounding box center [241, 319] width 180 height 13
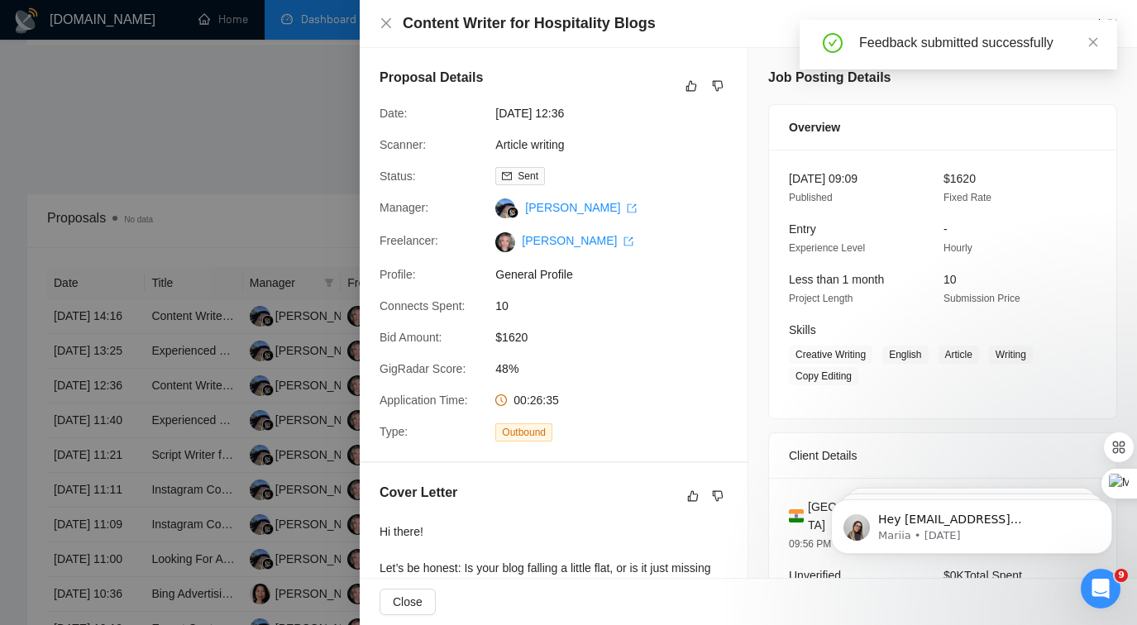
scroll to position [498, 0]
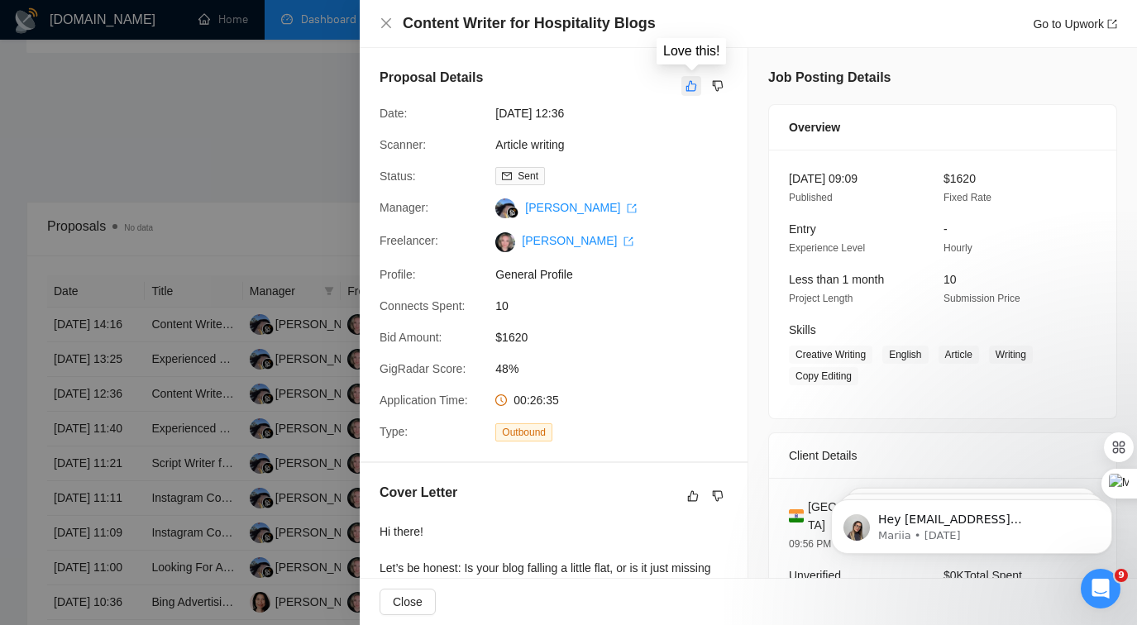
click at [686, 84] on icon "like" at bounding box center [691, 85] width 12 height 13
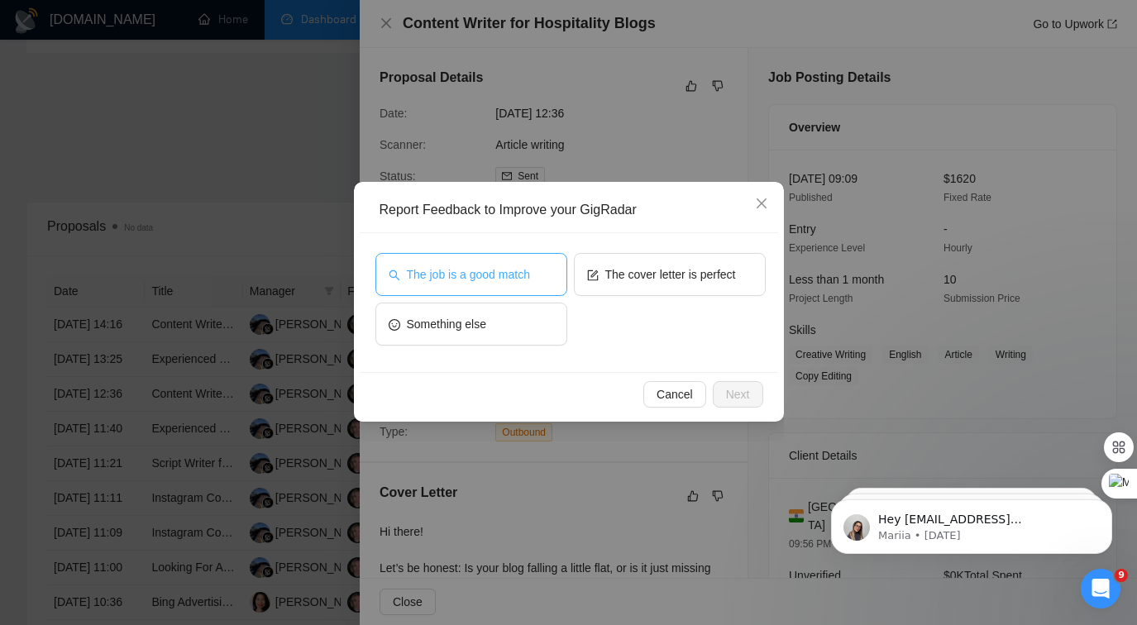
click at [523, 280] on span "The job is a good match" at bounding box center [468, 274] width 123 height 18
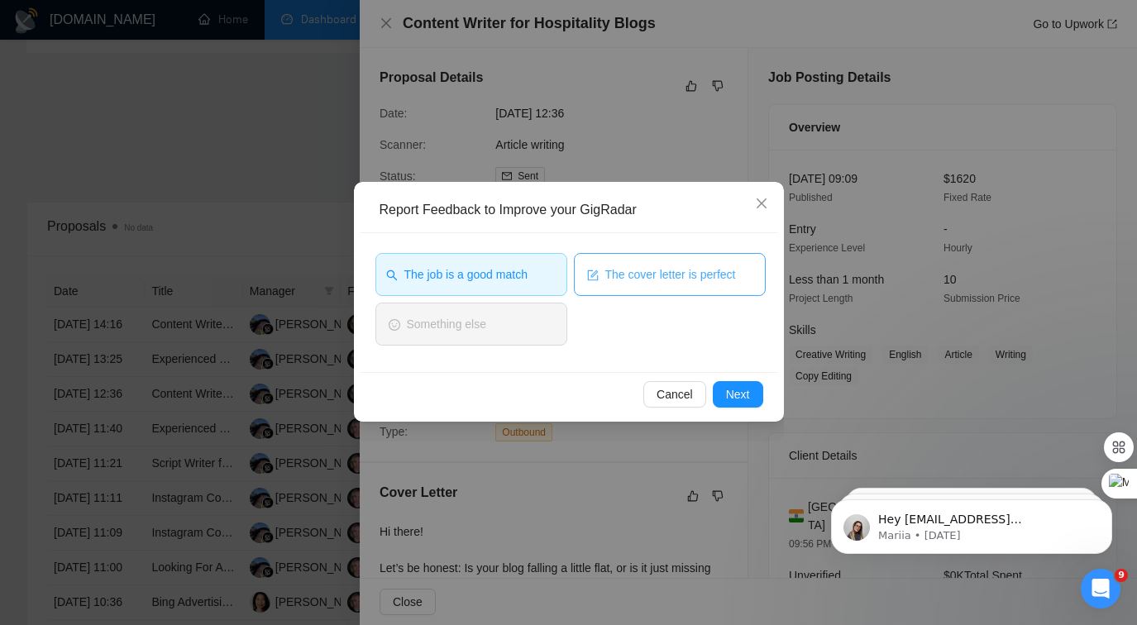
click at [628, 280] on span "The cover letter is perfect" at bounding box center [670, 274] width 131 height 18
click at [738, 403] on button "Next" at bounding box center [738, 394] width 50 height 26
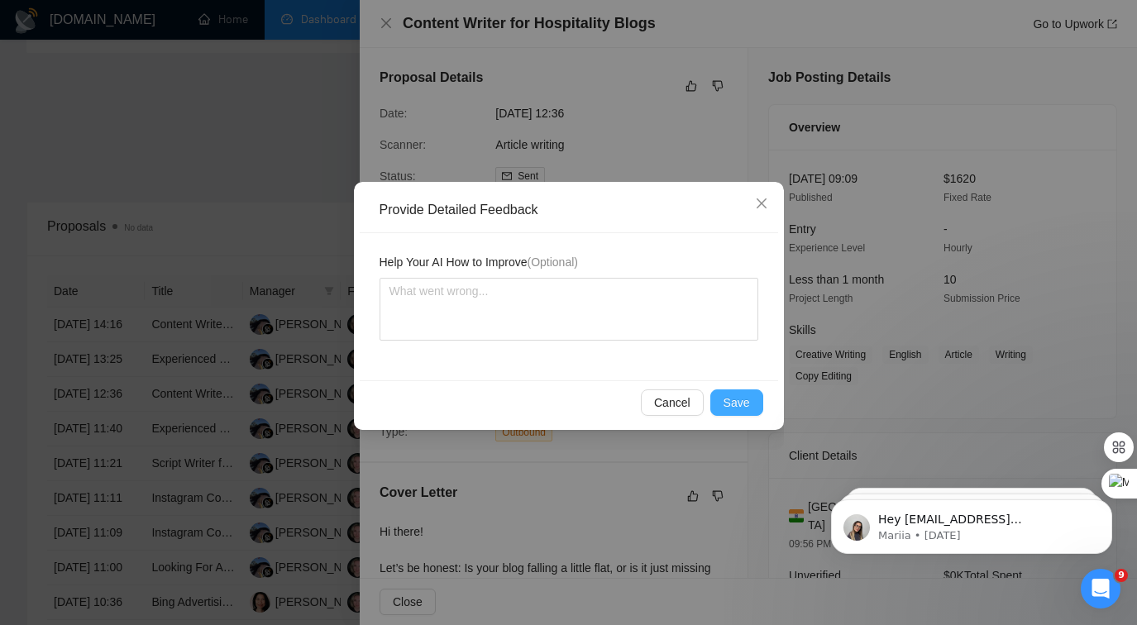
click at [738, 403] on span "Save" at bounding box center [736, 403] width 26 height 18
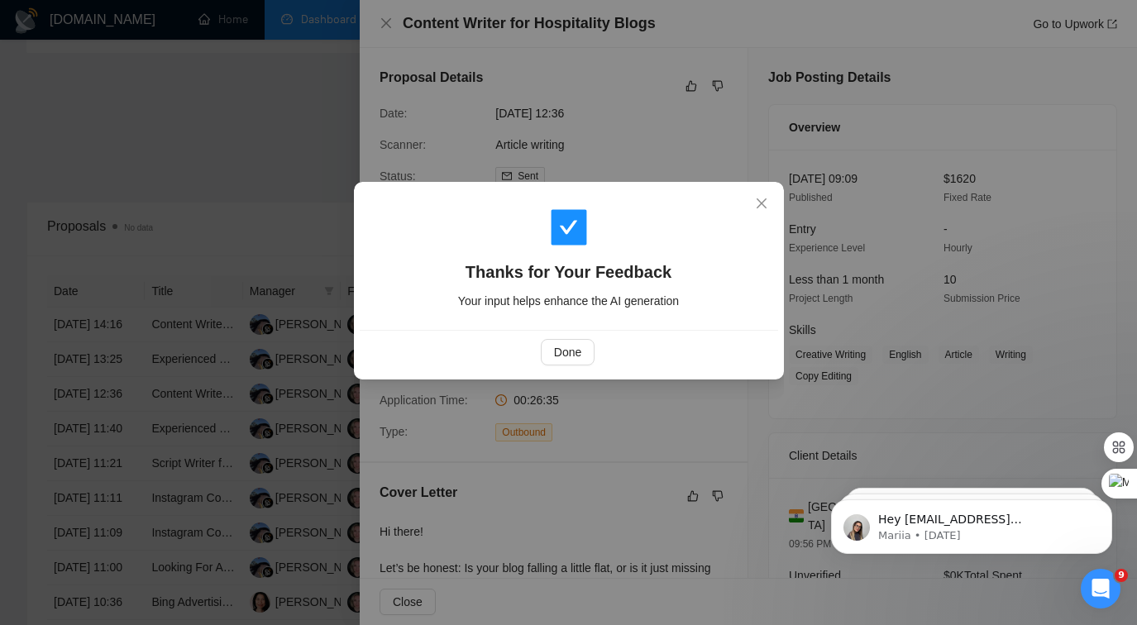
click at [295, 365] on div "Thanks for Your Feedback Your input helps enhance the AI generation Done" at bounding box center [568, 312] width 1137 height 625
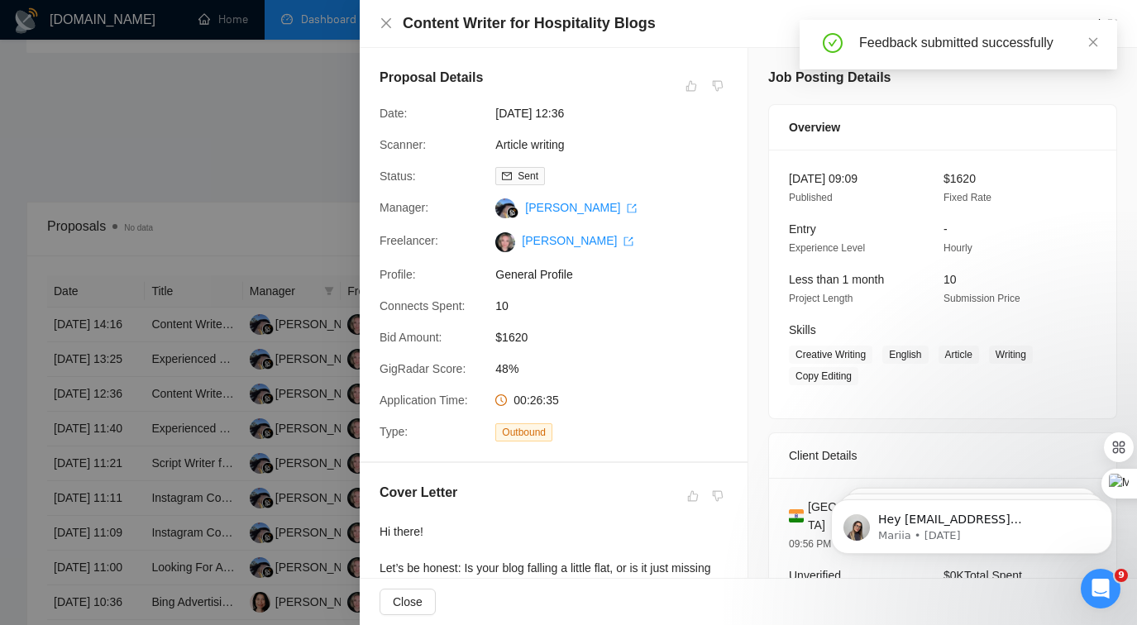
click at [158, 489] on div at bounding box center [568, 312] width 1137 height 625
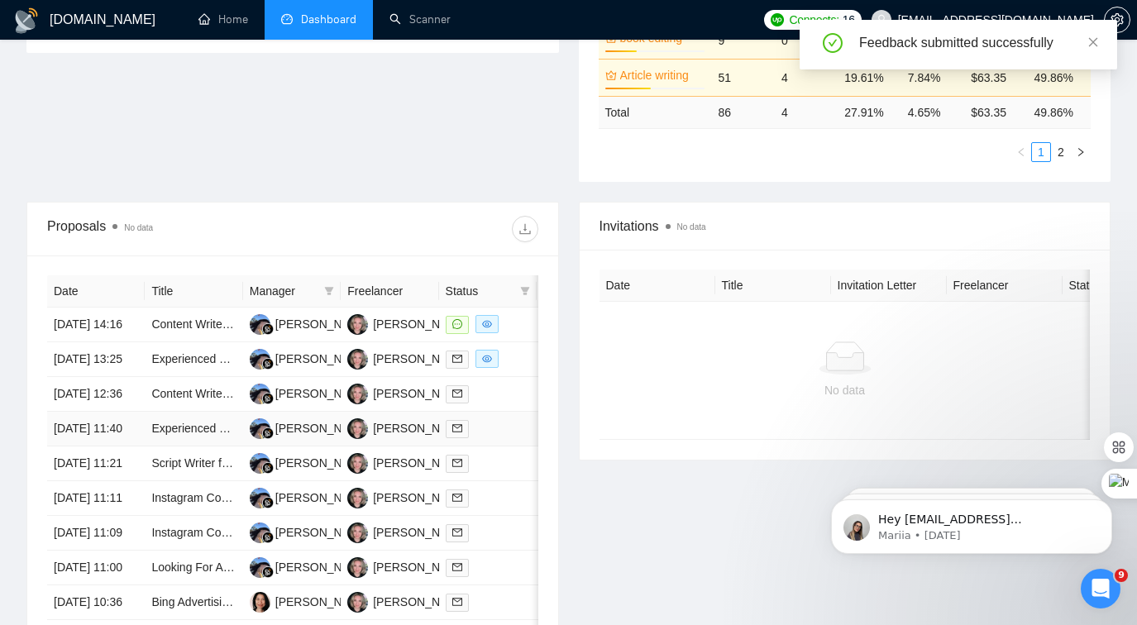
click at [126, 446] on td "15 Aug, 2025 11:40" at bounding box center [96, 429] width 98 height 35
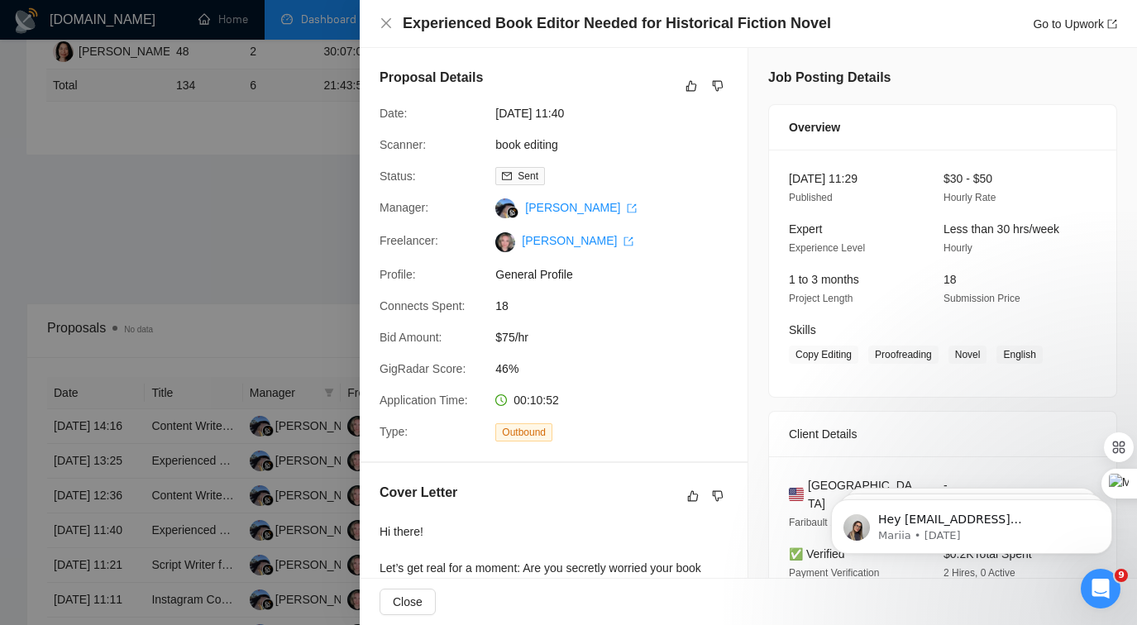
scroll to position [393, 0]
click at [693, 499] on icon "like" at bounding box center [693, 495] width 12 height 13
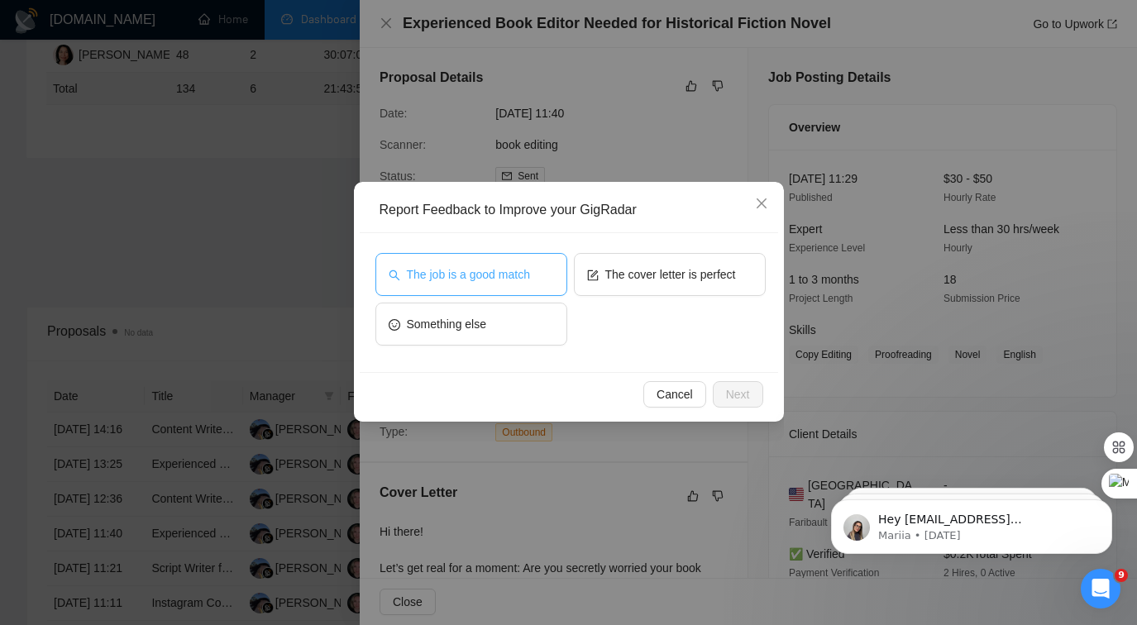
click at [530, 269] on span "The job is a good match" at bounding box center [468, 274] width 123 height 18
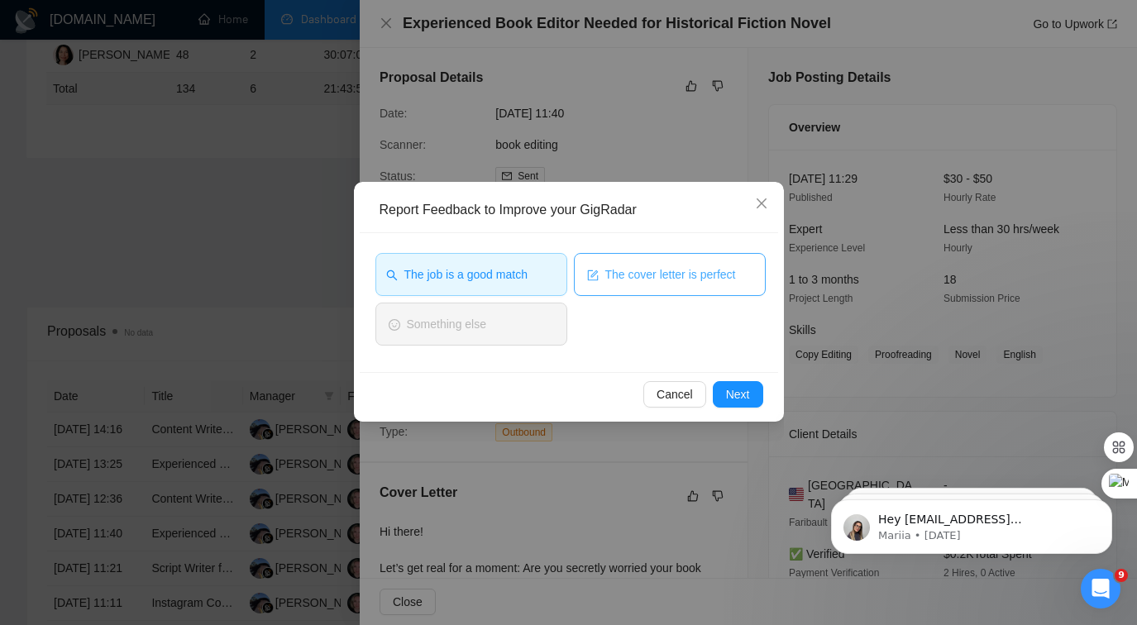
click at [630, 269] on span "The cover letter is perfect" at bounding box center [670, 274] width 131 height 18
click at [733, 389] on span "Next" at bounding box center [738, 394] width 24 height 18
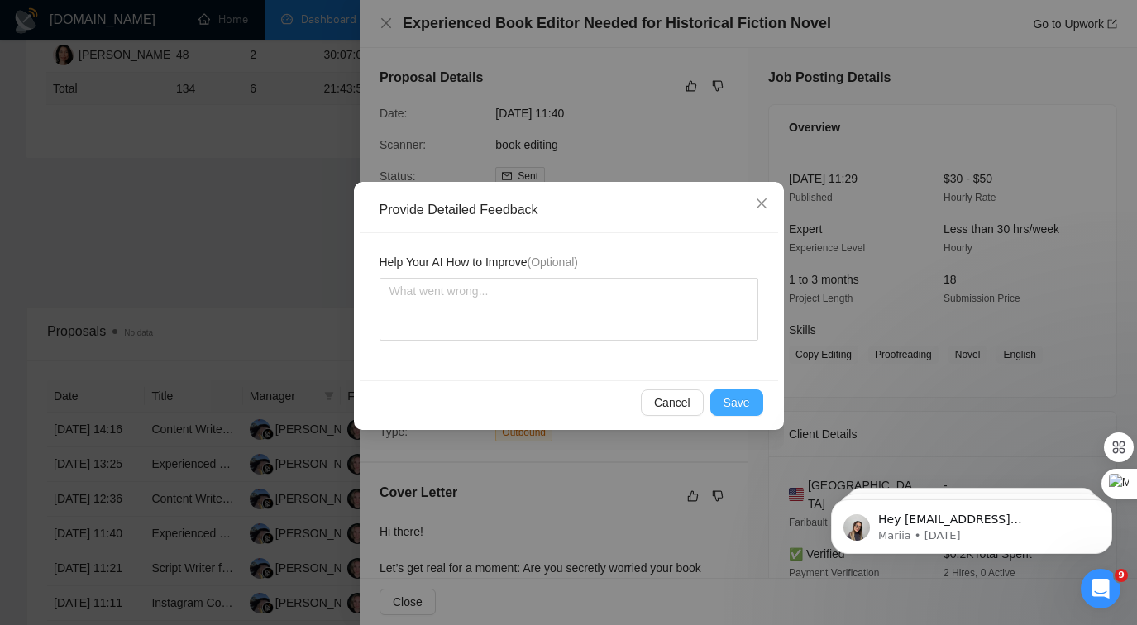
click at [715, 393] on button "Save" at bounding box center [736, 402] width 53 height 26
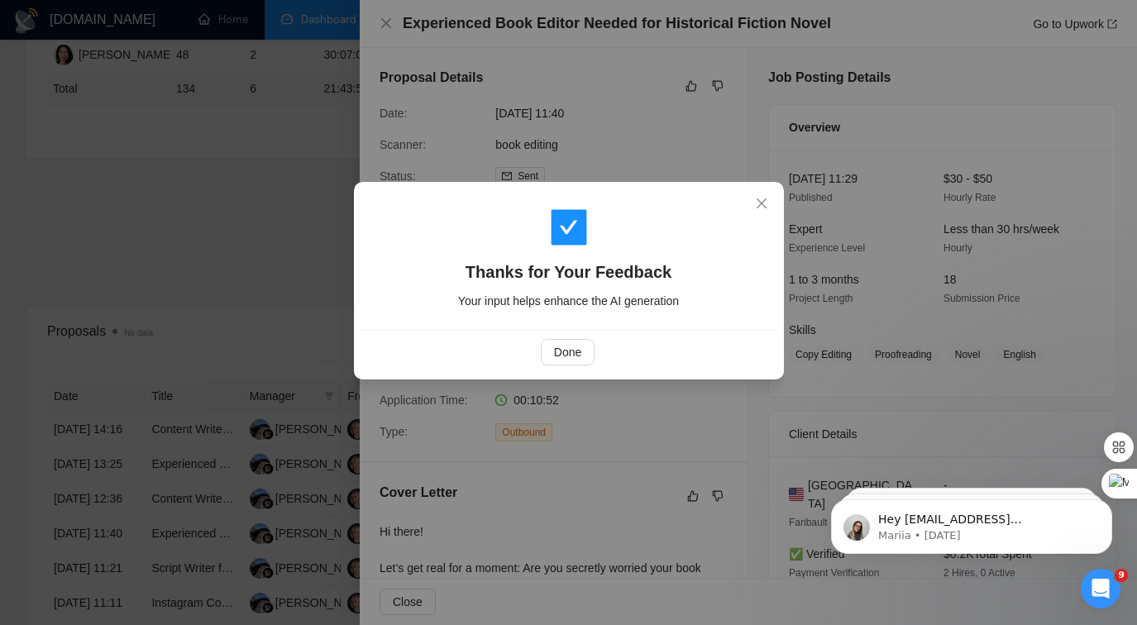
click at [160, 382] on div "Thanks for Your Feedback Your input helps enhance the AI generation Done" at bounding box center [568, 312] width 1137 height 625
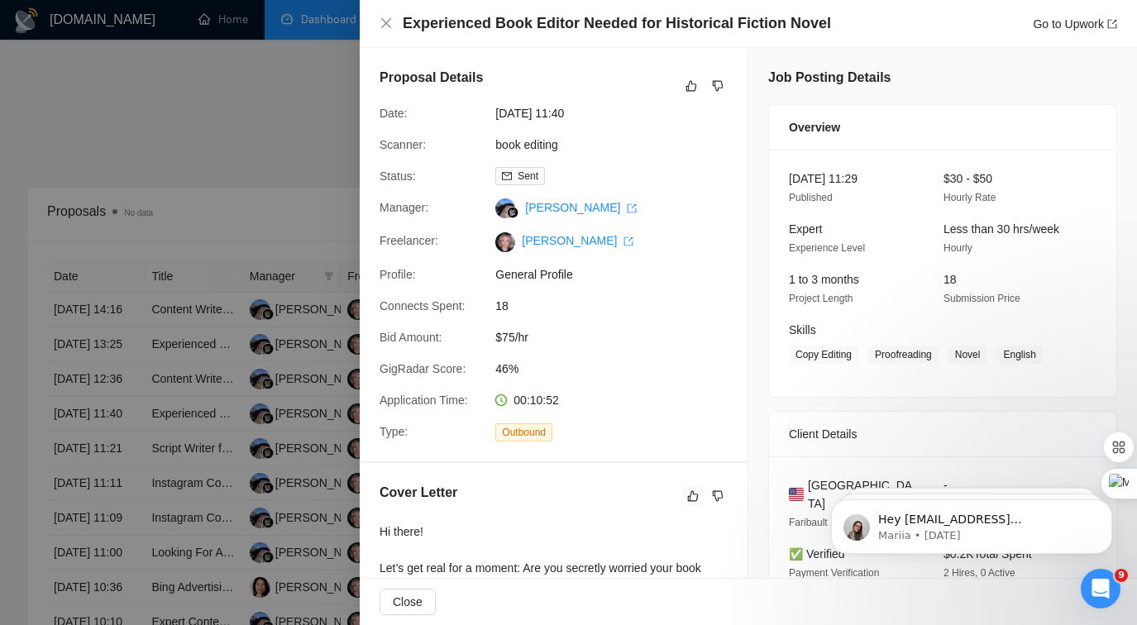
scroll to position [723, 0]
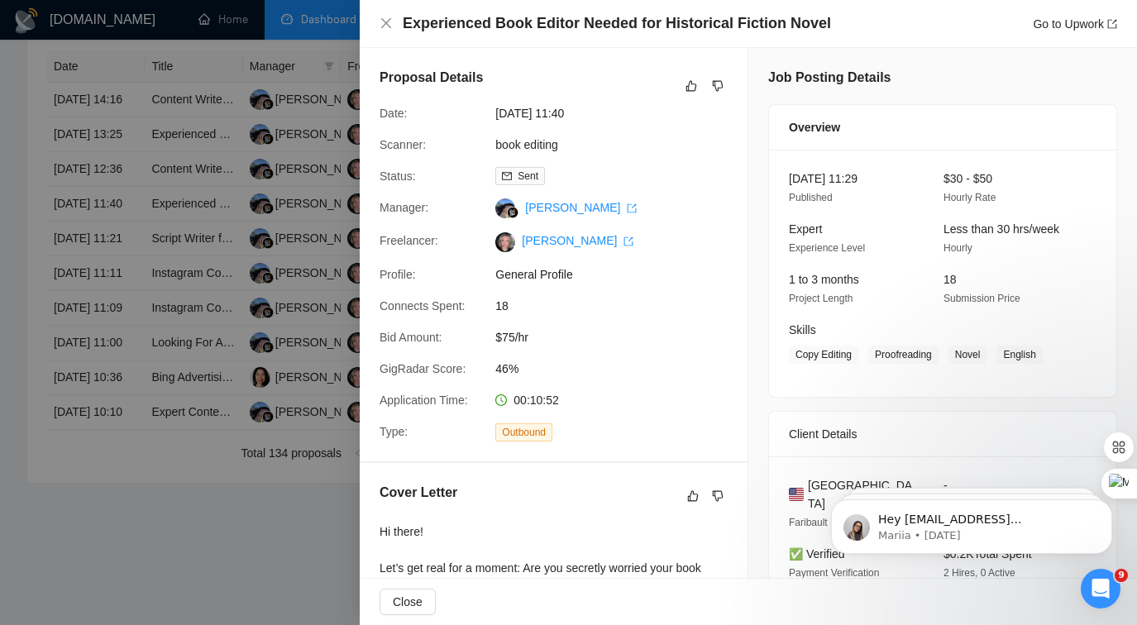
click at [121, 373] on div at bounding box center [568, 312] width 1137 height 625
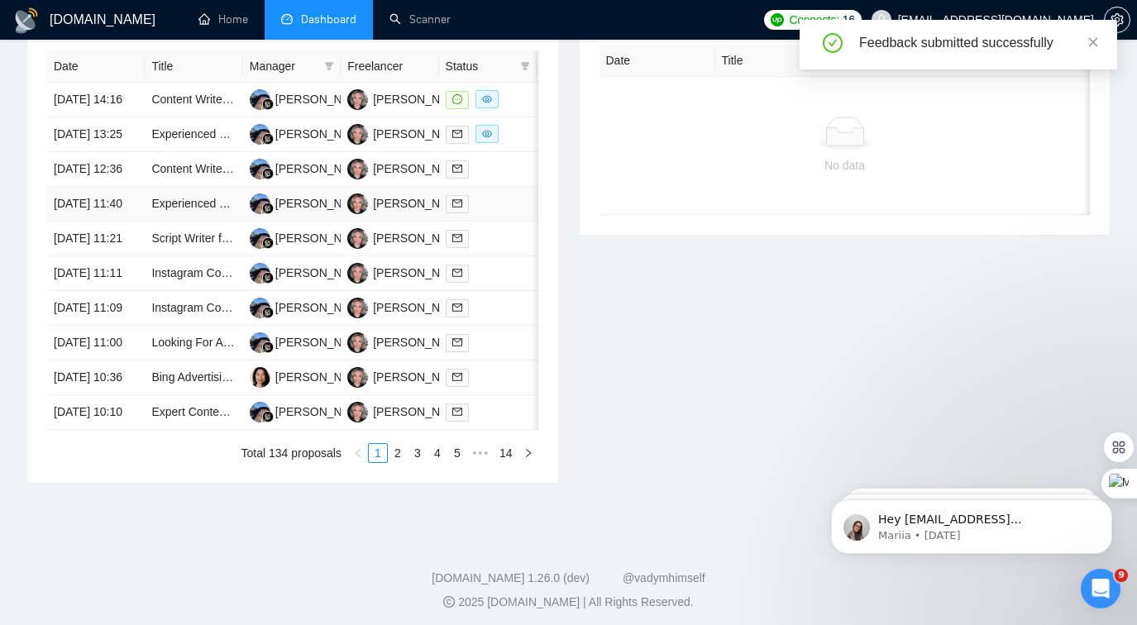
click at [139, 222] on td "15 Aug, 2025 11:40" at bounding box center [96, 204] width 98 height 35
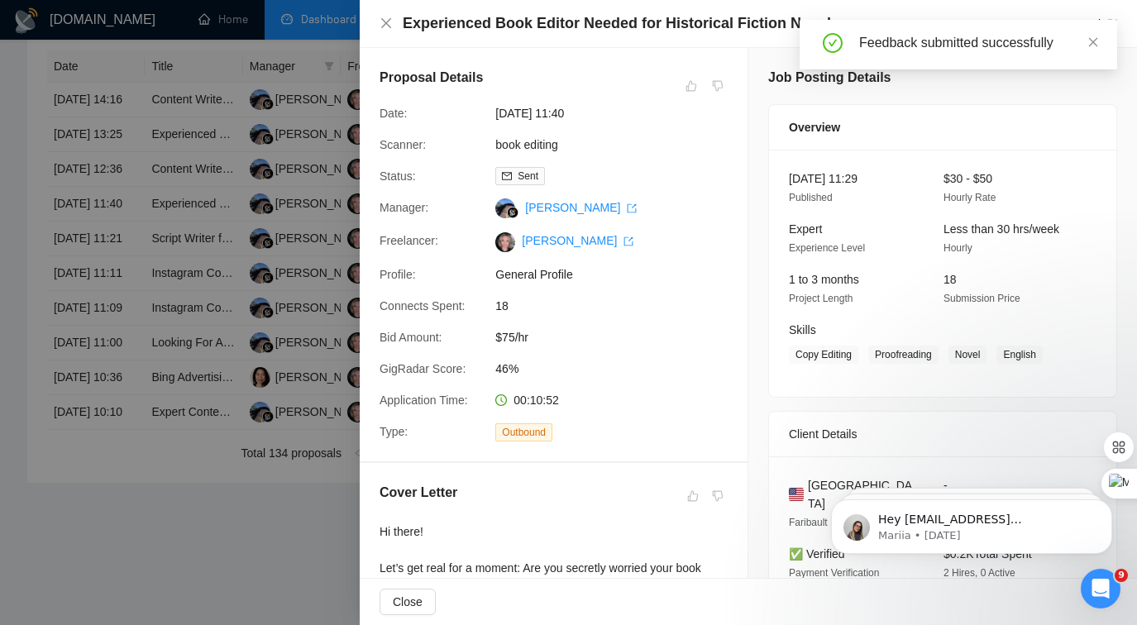
click at [146, 291] on div at bounding box center [568, 312] width 1137 height 625
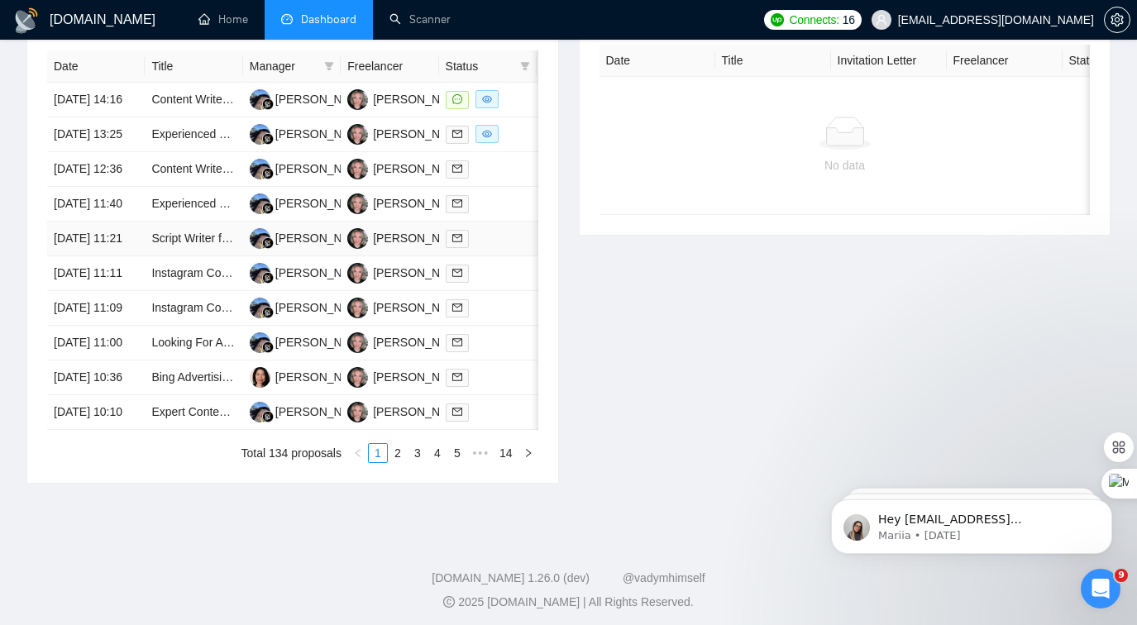
click at [136, 256] on td "15 Aug, 2025 11:21" at bounding box center [96, 239] width 98 height 35
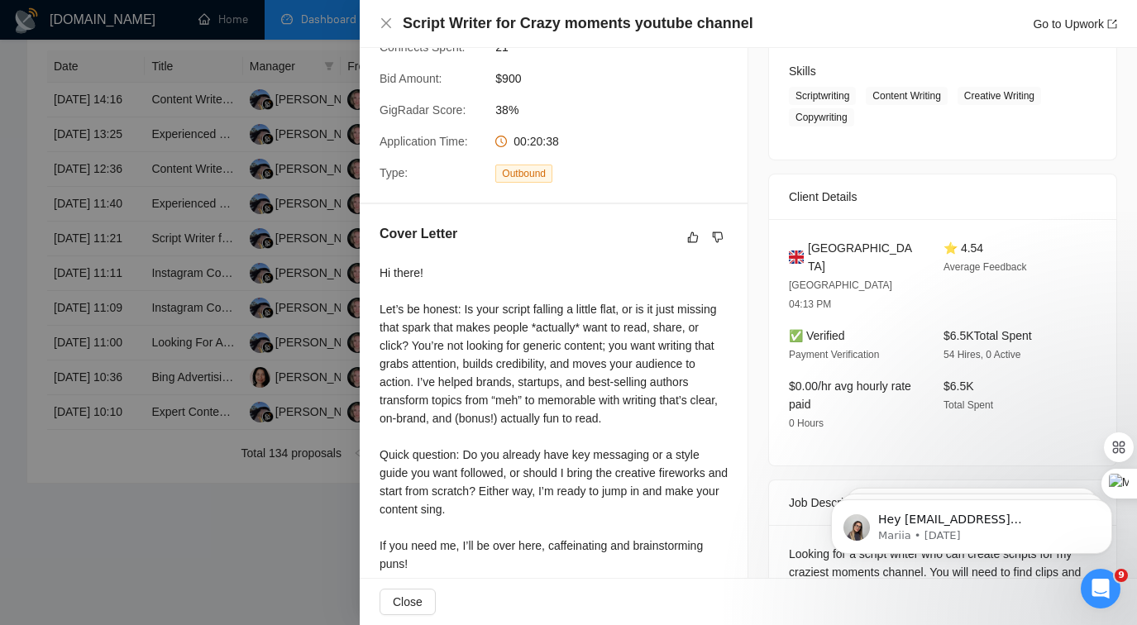
scroll to position [0, 0]
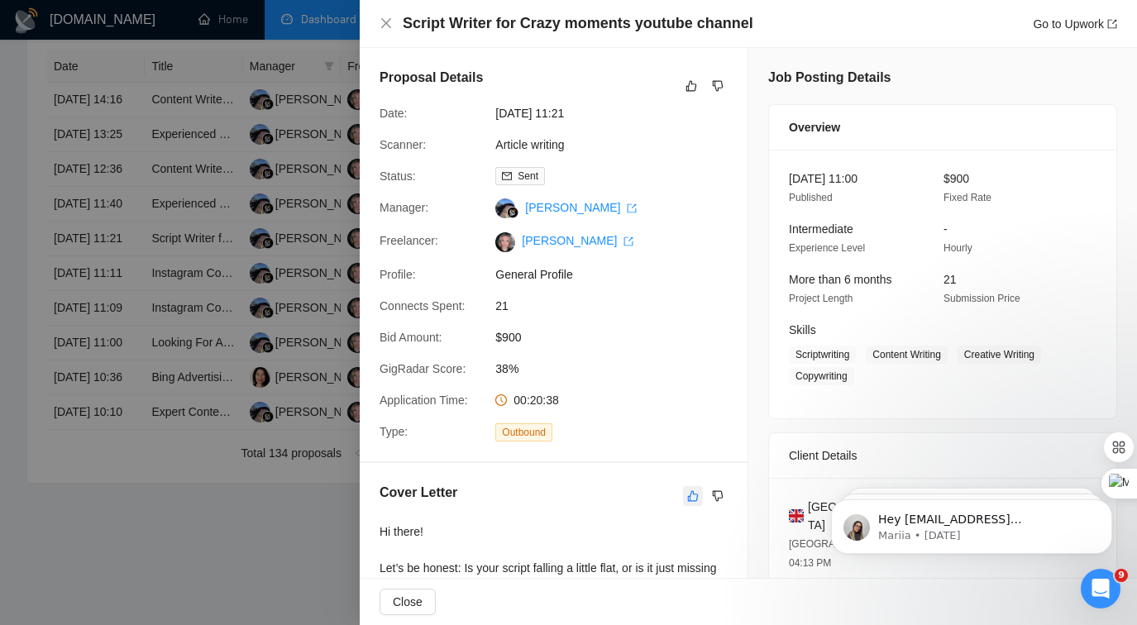
click at [689, 495] on icon "like" at bounding box center [693, 495] width 11 height 11
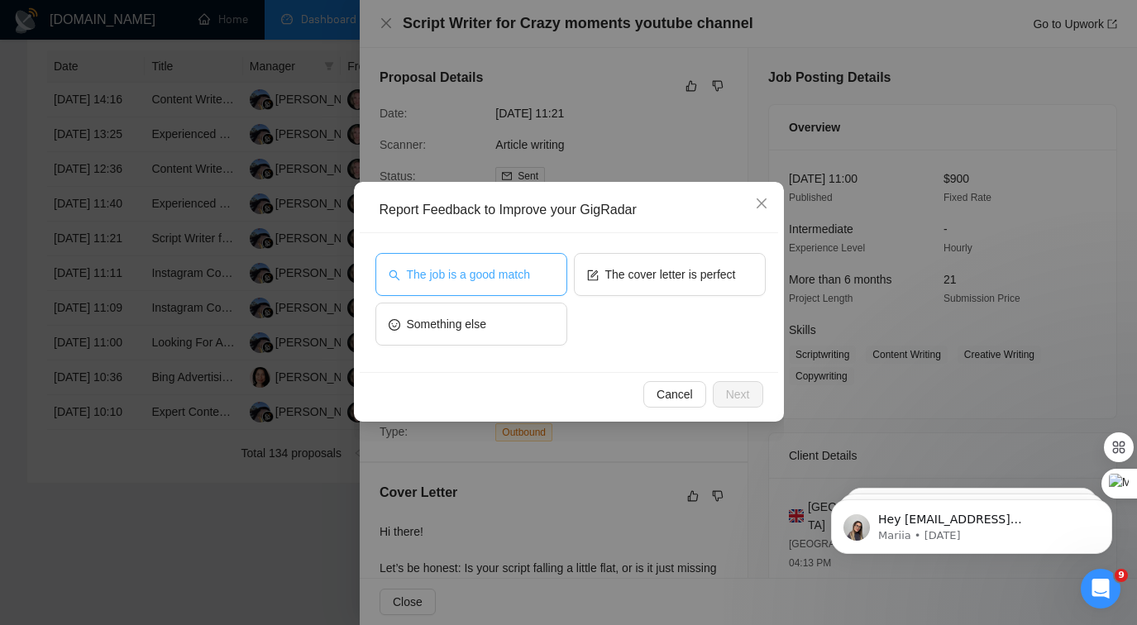
click at [474, 289] on button "The job is a good match" at bounding box center [471, 274] width 192 height 43
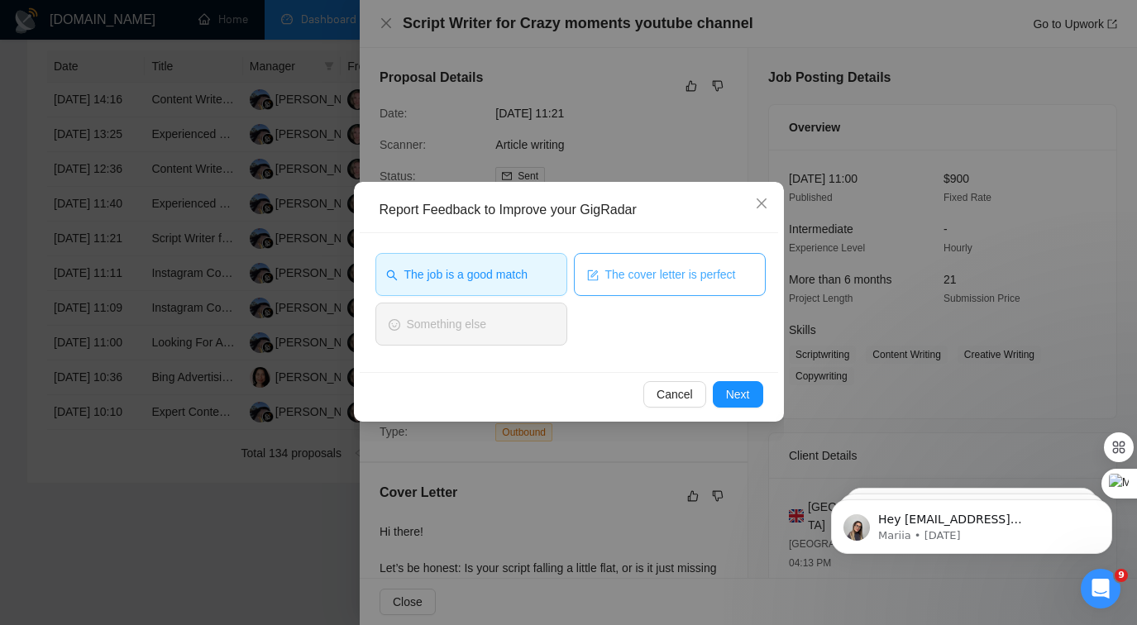
click at [632, 291] on button "The cover letter is perfect" at bounding box center [670, 274] width 192 height 43
click at [867, 338] on div "Report Feedback to Improve your GigRadar The job is a good match The cover lett…" at bounding box center [568, 312] width 1137 height 625
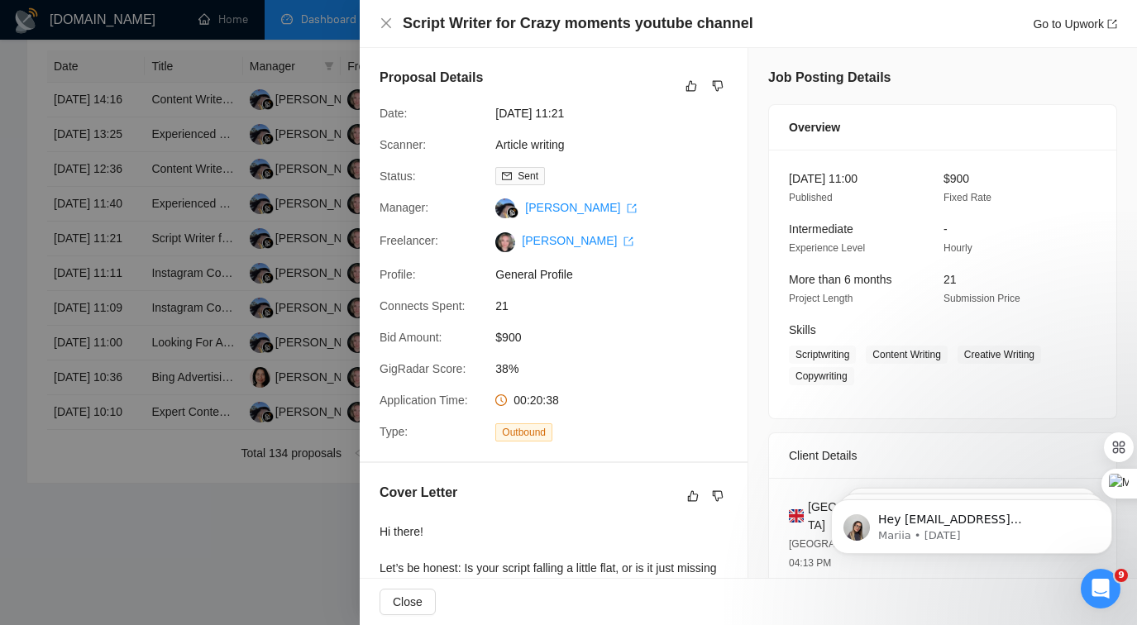
click at [270, 324] on div at bounding box center [568, 312] width 1137 height 625
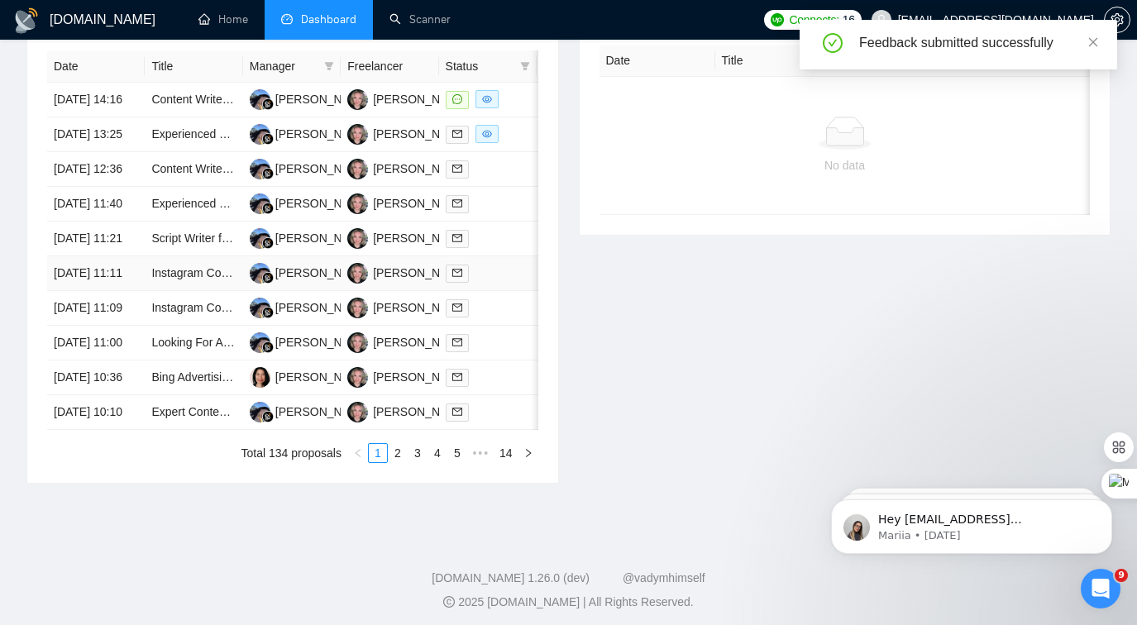
click at [207, 291] on td "Instagram Content Strategist AND Designer (carousels and posts)" at bounding box center [194, 273] width 98 height 35
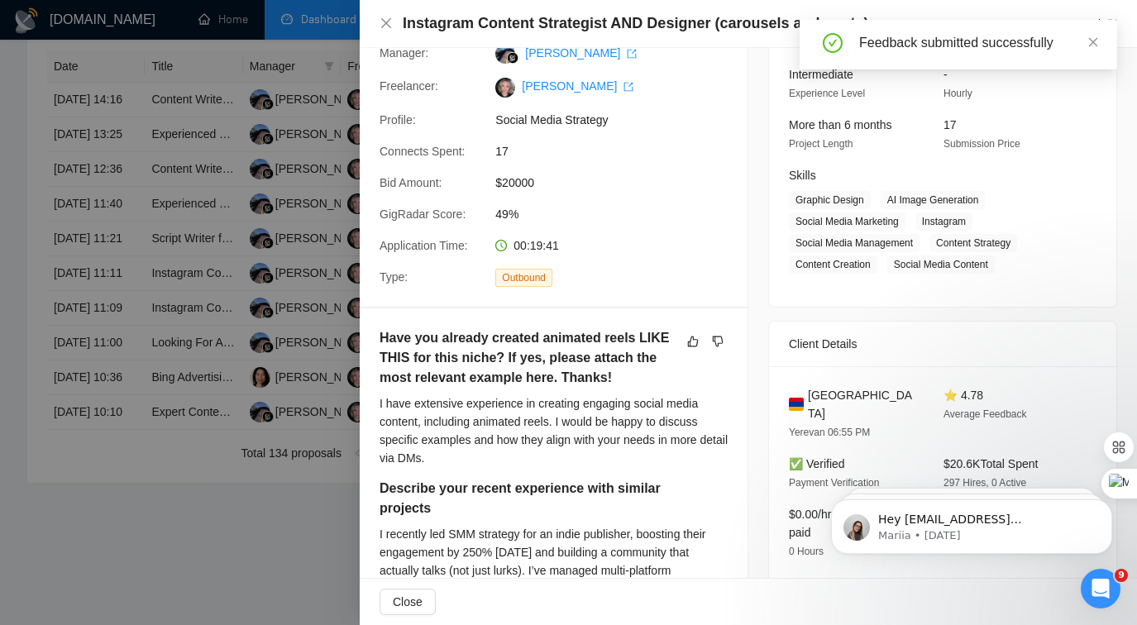
scroll to position [165, 0]
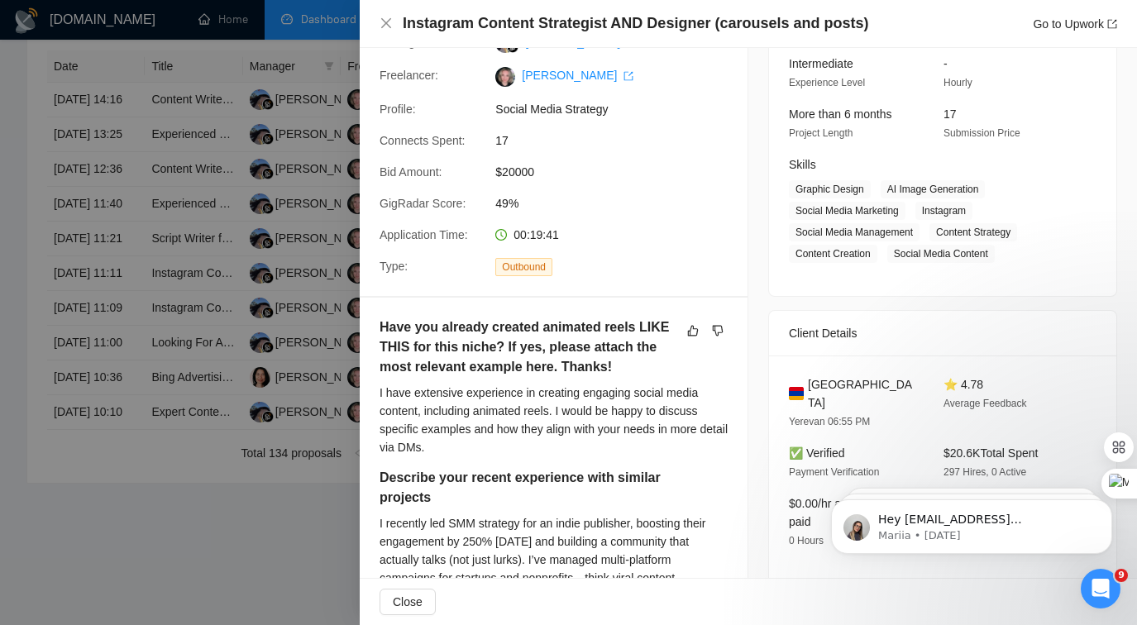
click at [264, 372] on div at bounding box center [568, 312] width 1137 height 625
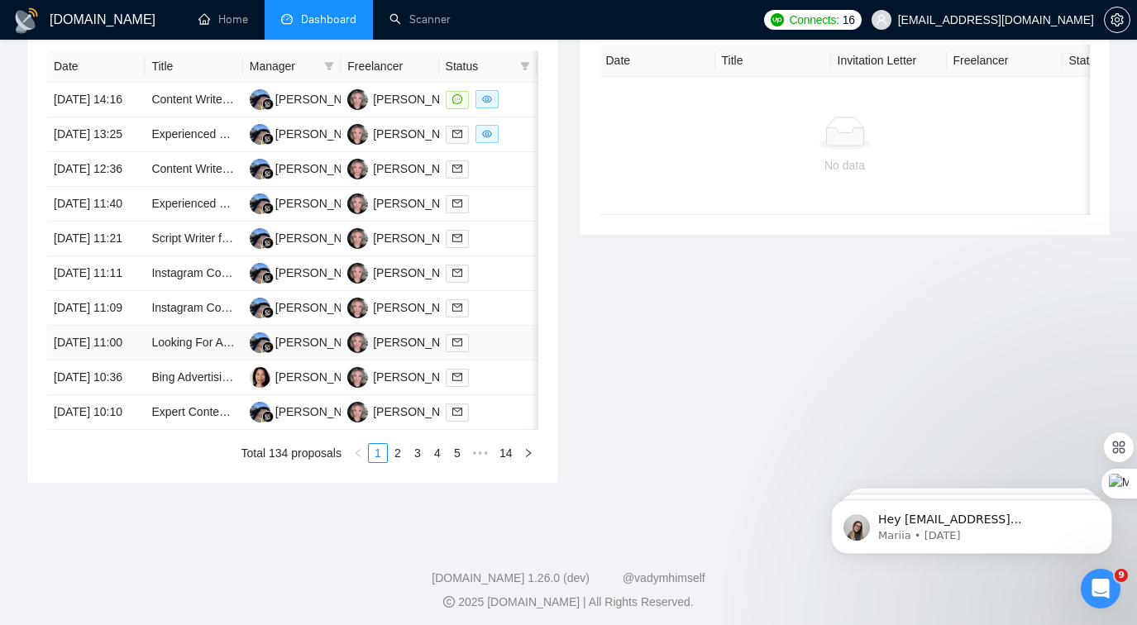
click at [226, 360] on td "Looking For An Experienced YouTube Script Writer For A Space, Galaxy channel" at bounding box center [194, 343] width 98 height 35
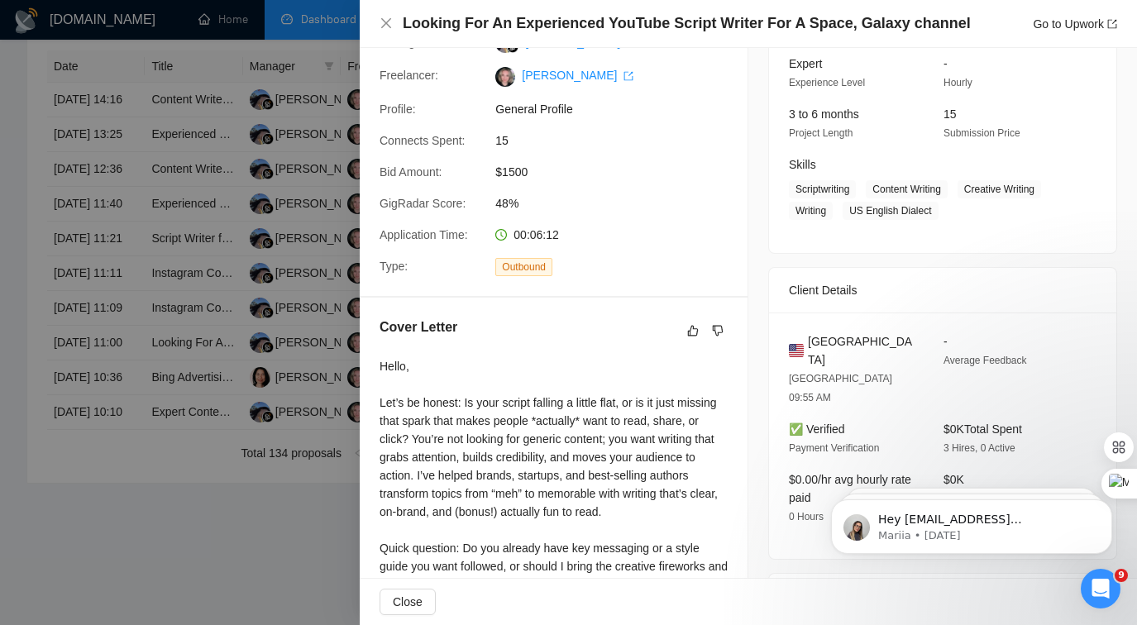
click at [174, 352] on div at bounding box center [568, 312] width 1137 height 625
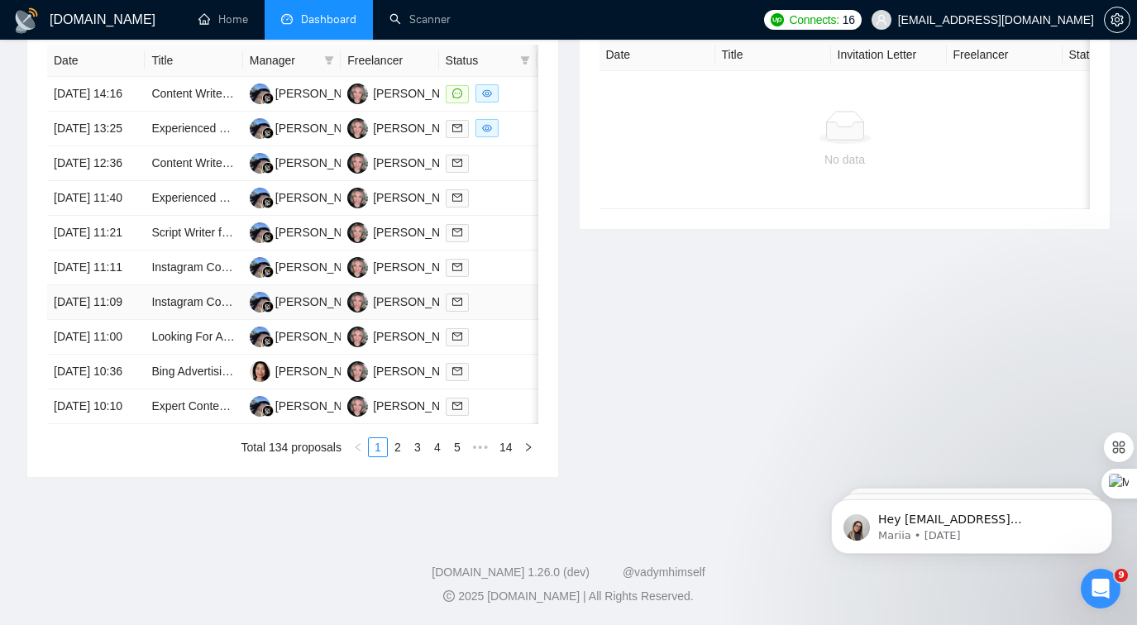
scroll to position [885, 0]
click at [180, 418] on td "Expert Content Writer | SEO Blogs, Website Copy, and Engaging Articles" at bounding box center [194, 406] width 98 height 35
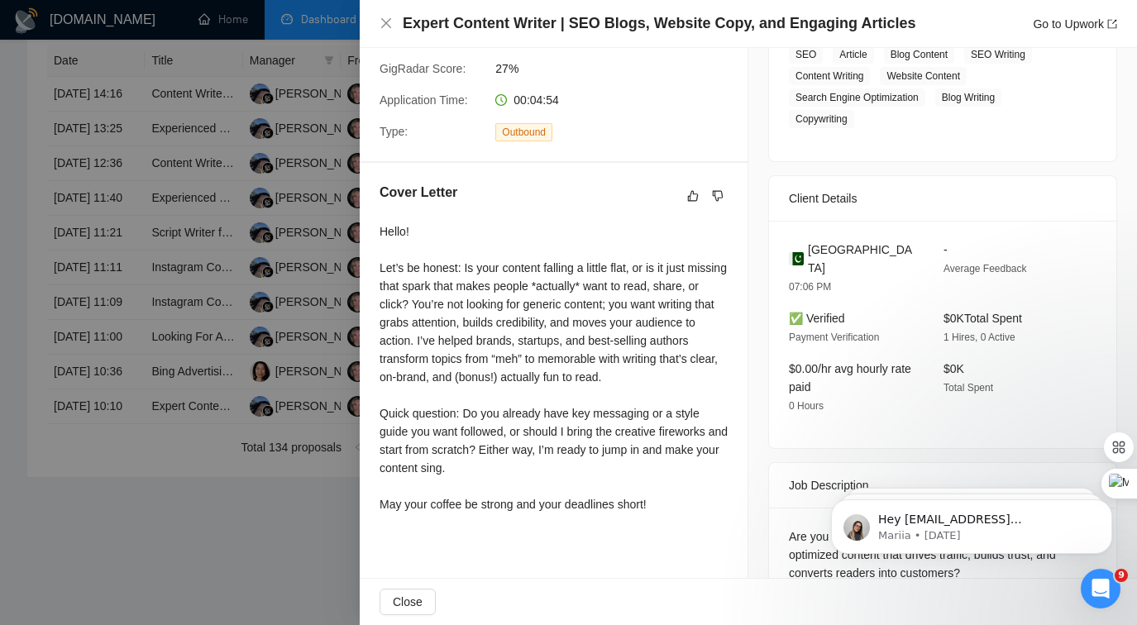
scroll to position [313, 0]
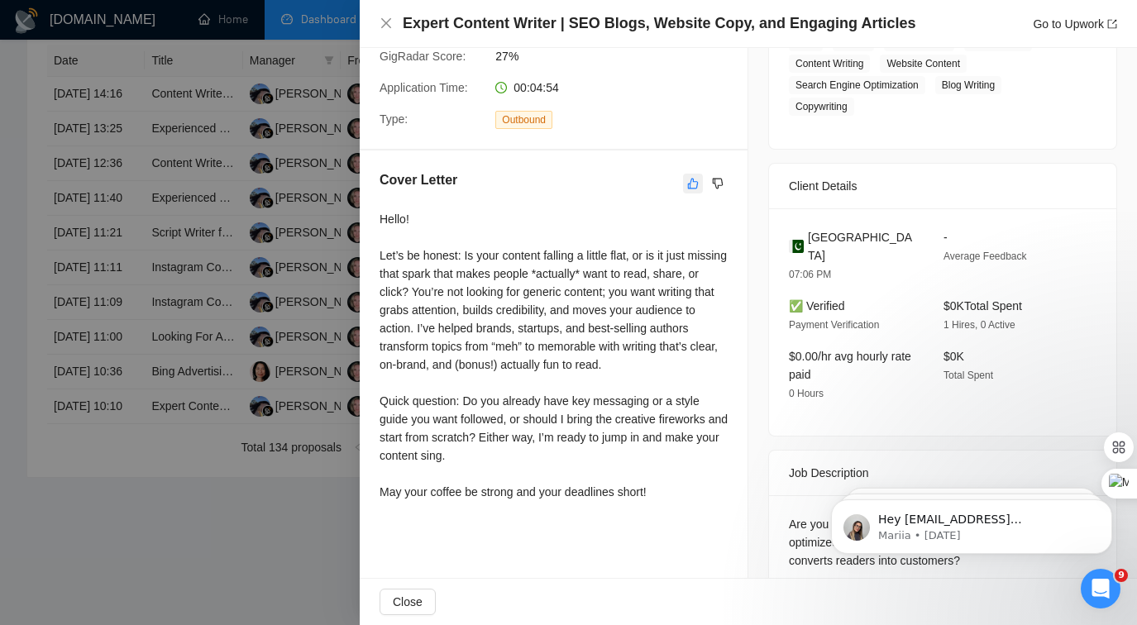
click at [697, 184] on icon "like" at bounding box center [693, 183] width 12 height 13
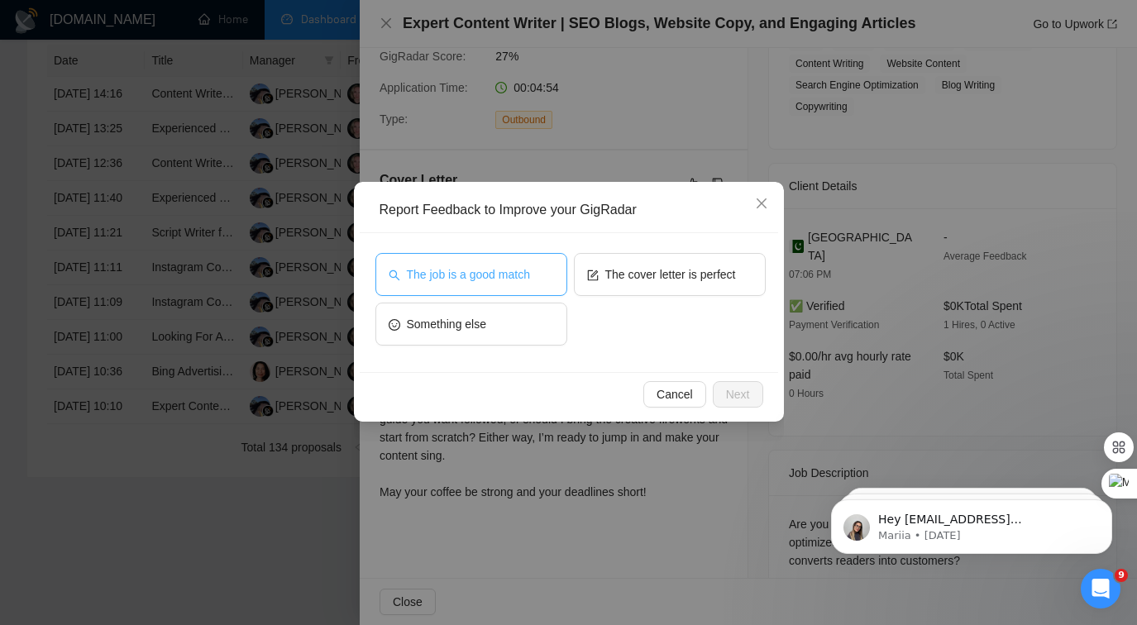
click at [469, 287] on button "The job is a good match" at bounding box center [471, 274] width 192 height 43
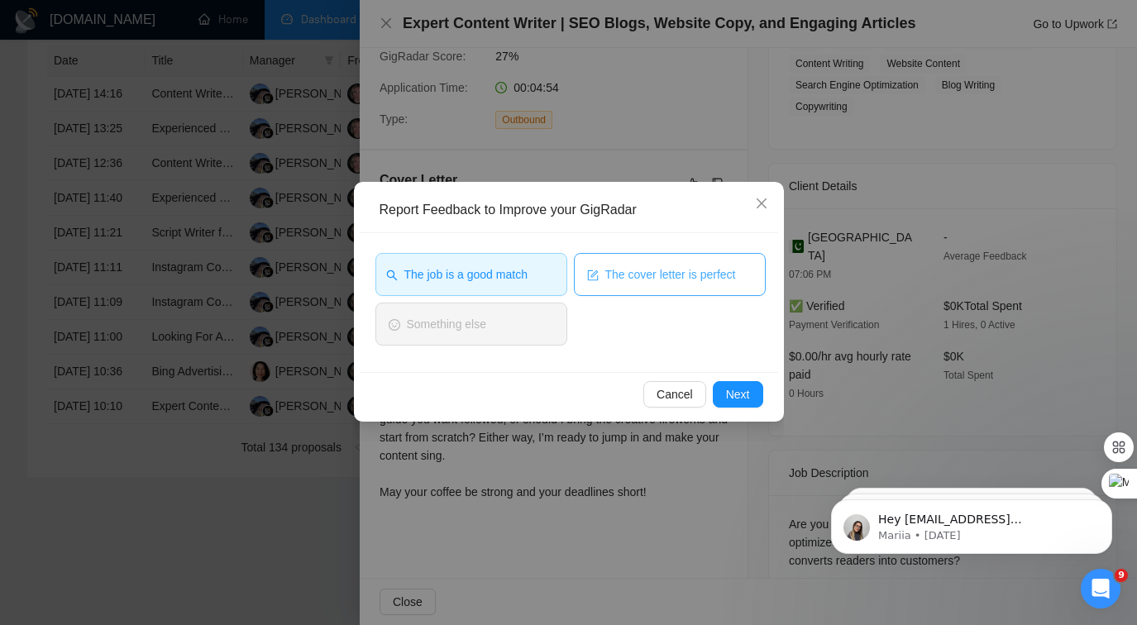
click at [648, 270] on span "The cover letter is perfect" at bounding box center [670, 274] width 131 height 18
click at [744, 395] on span "Next" at bounding box center [738, 394] width 24 height 18
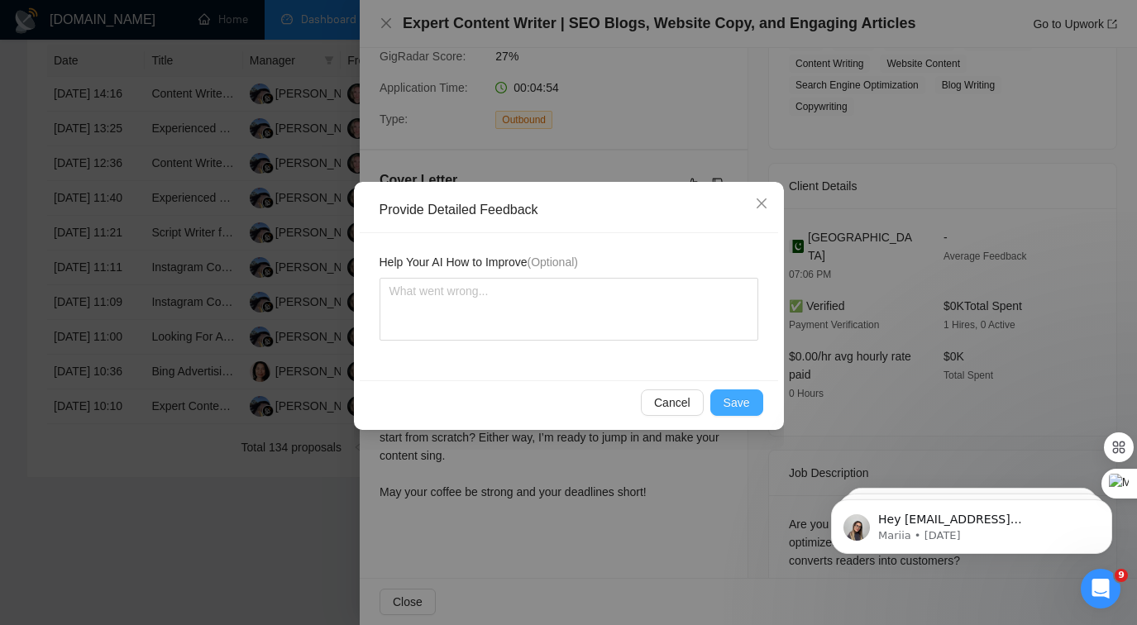
click at [744, 395] on span "Save" at bounding box center [736, 403] width 26 height 18
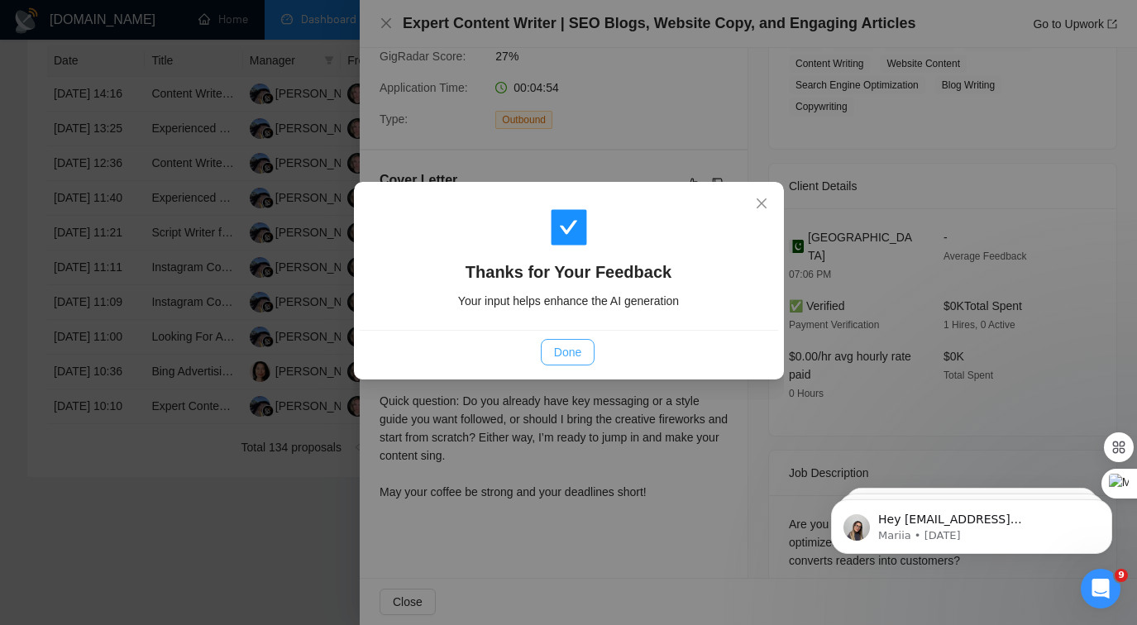
click at [568, 352] on span "Done" at bounding box center [567, 352] width 27 height 18
